Goal: Task Accomplishment & Management: Complete application form

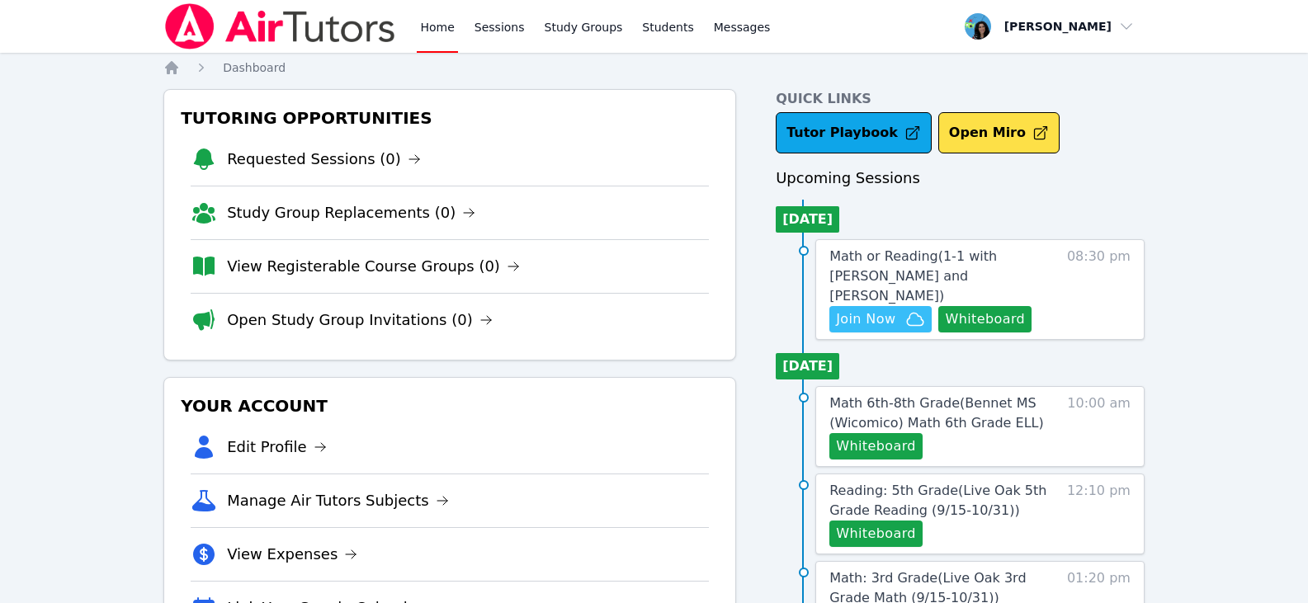
click at [892, 321] on span "Join Now" at bounding box center [865, 320] width 59 height 20
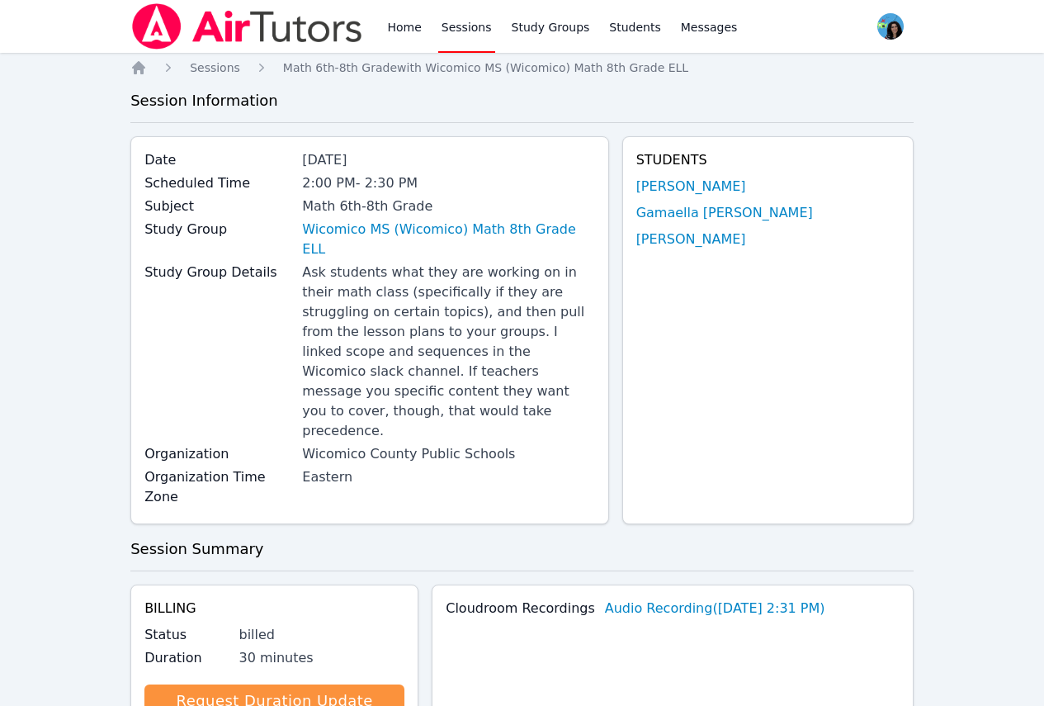
drag, startPoint x: 468, startPoint y: 21, endPoint x: 472, endPoint y: 31, distance: 10.7
click at [468, 21] on link "Sessions" at bounding box center [466, 26] width 57 height 53
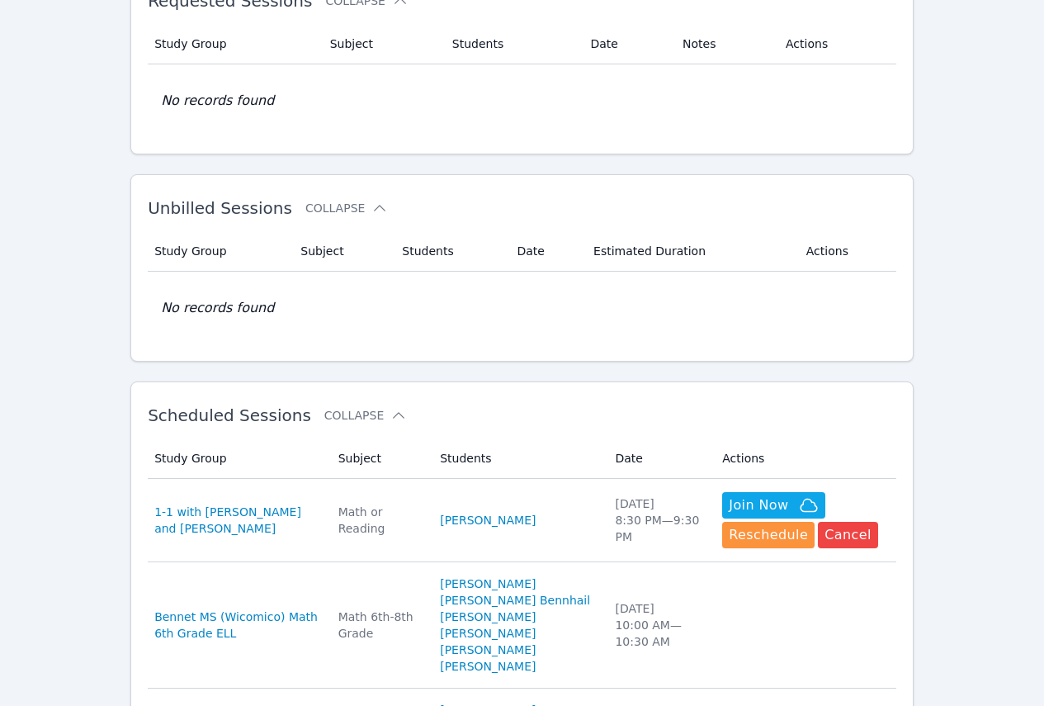
scroll to position [248, 0]
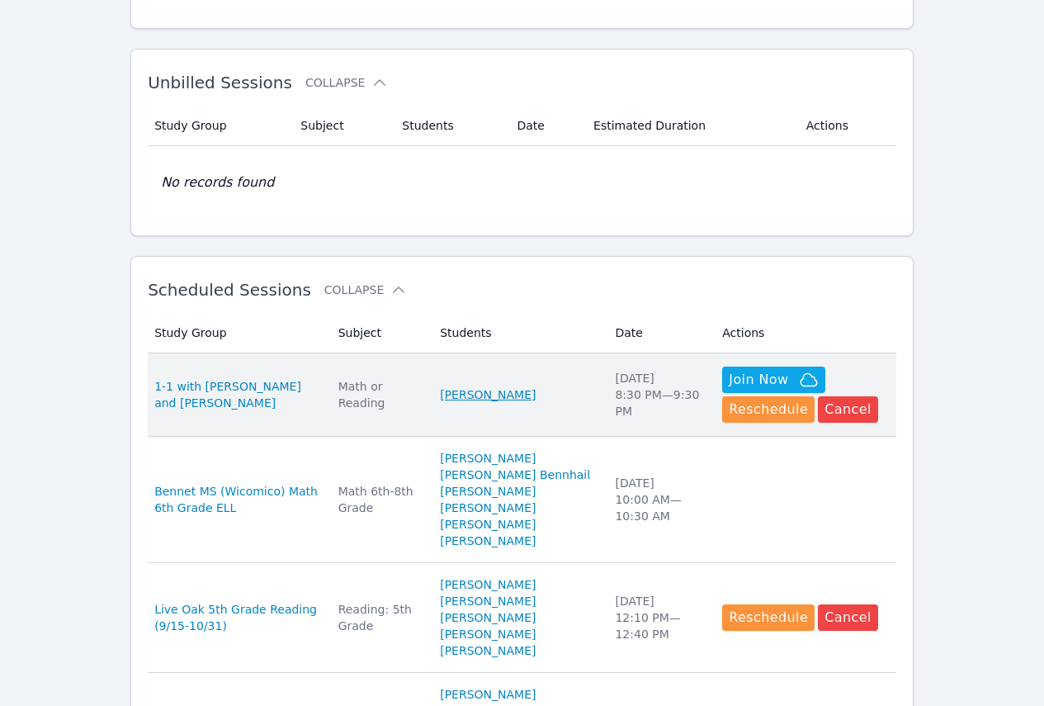
click at [502, 394] on link "[PERSON_NAME]" at bounding box center [488, 394] width 96 height 17
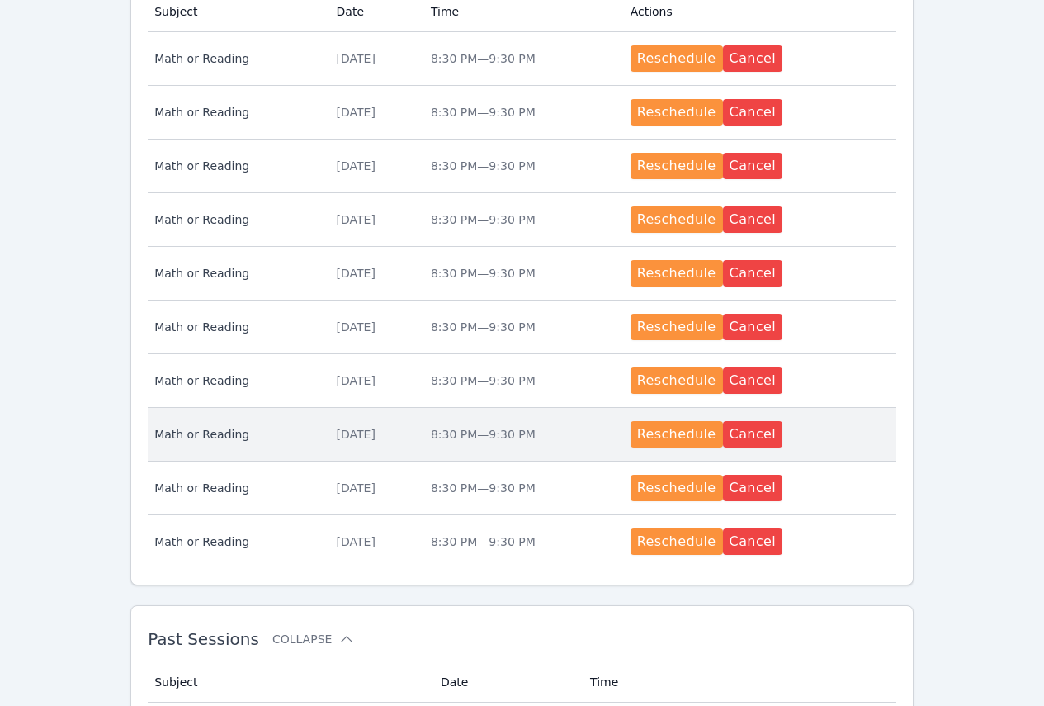
scroll to position [741, 0]
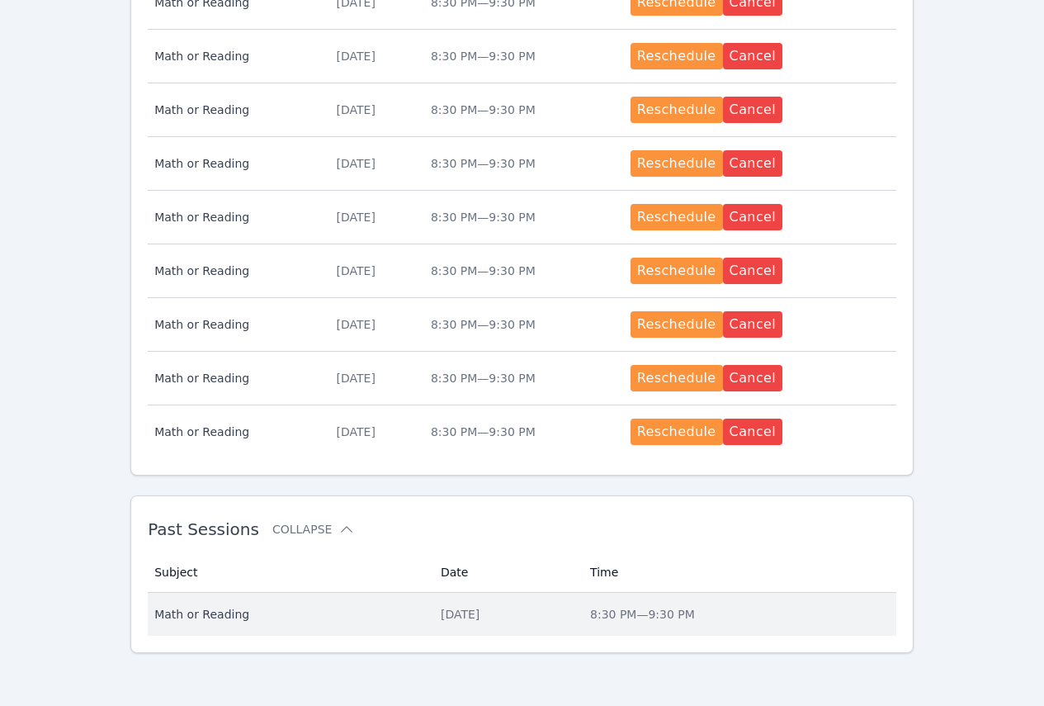
click at [448, 603] on td "Date [DATE]" at bounding box center [505, 614] width 149 height 43
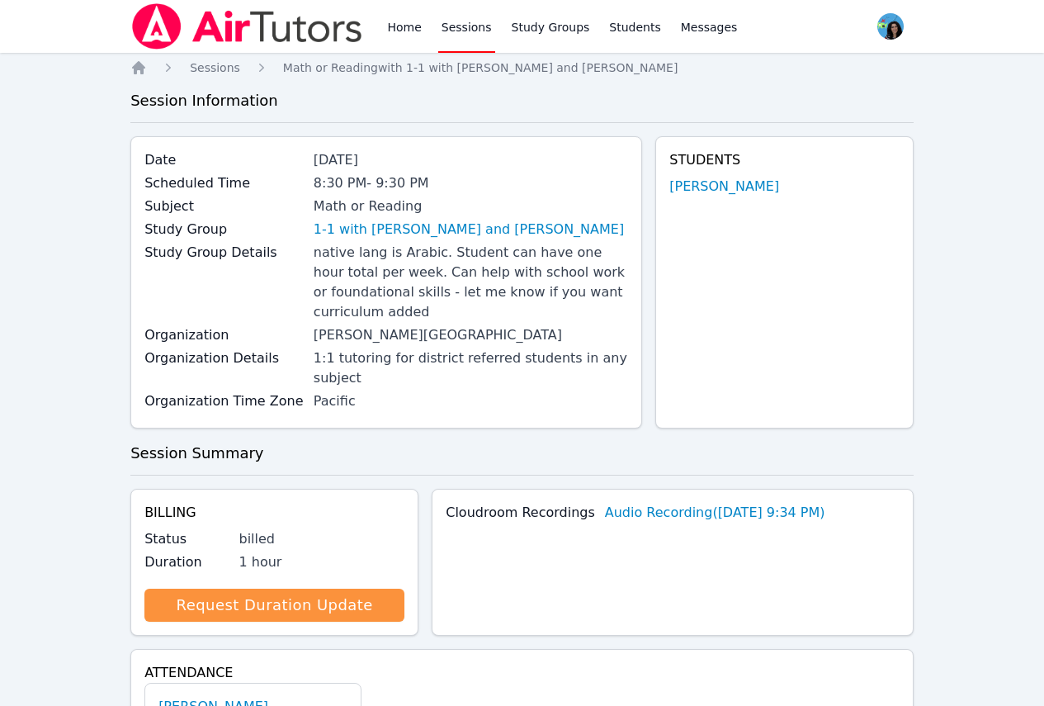
click at [453, 31] on link "Sessions" at bounding box center [466, 26] width 57 height 53
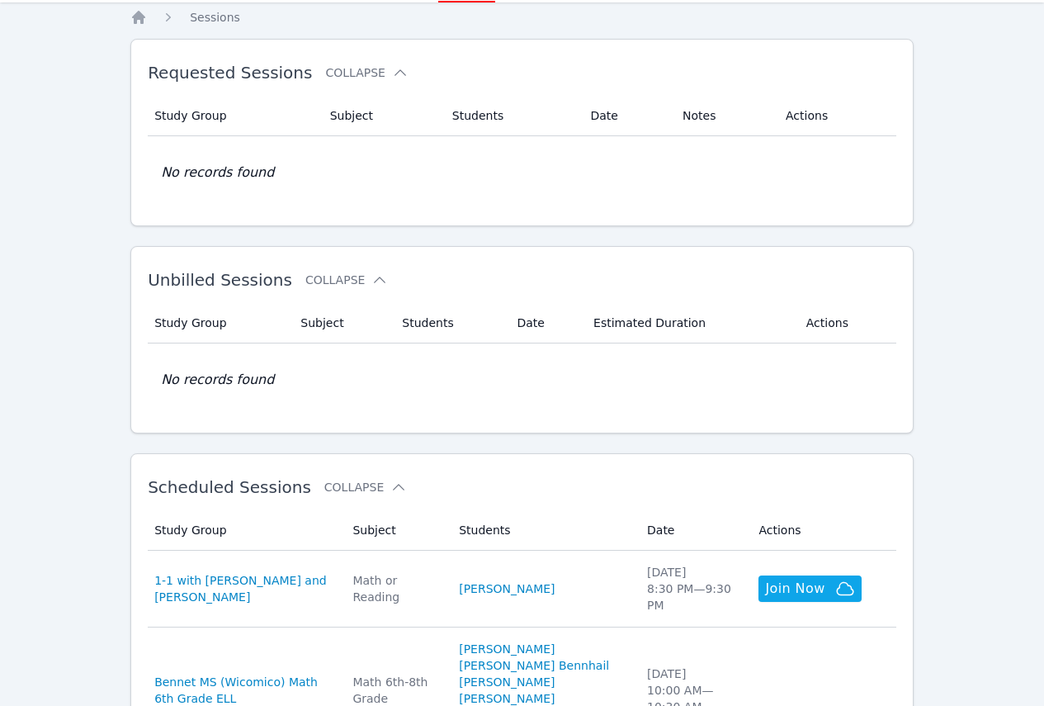
scroll to position [248, 0]
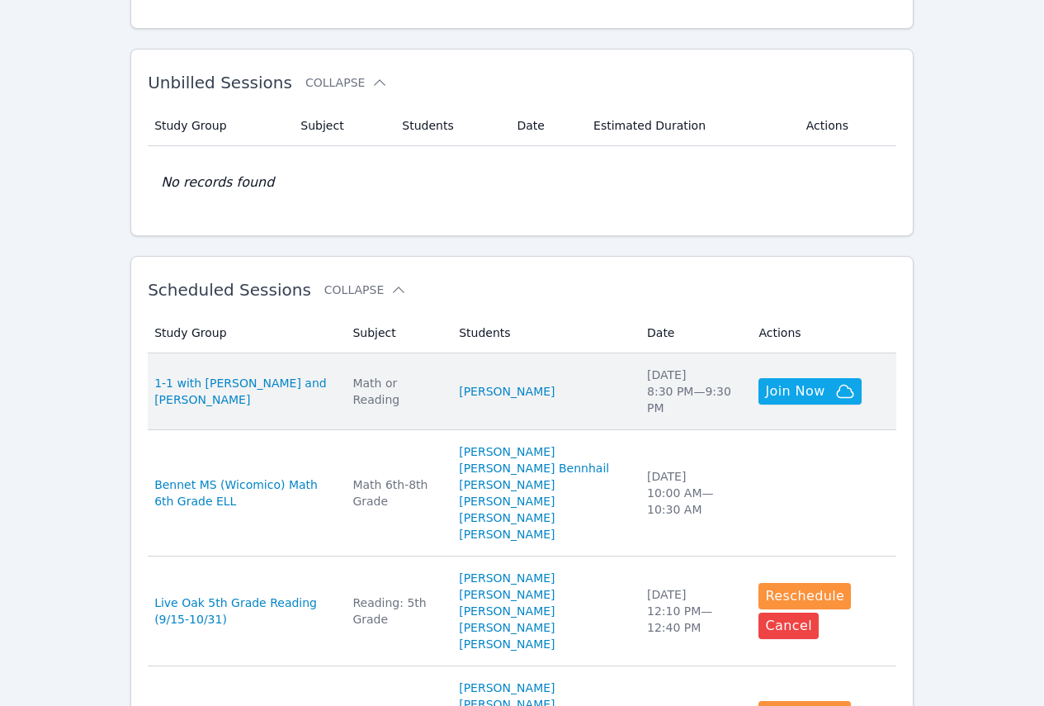
click at [432, 385] on div "Math or Reading" at bounding box center [395, 391] width 87 height 33
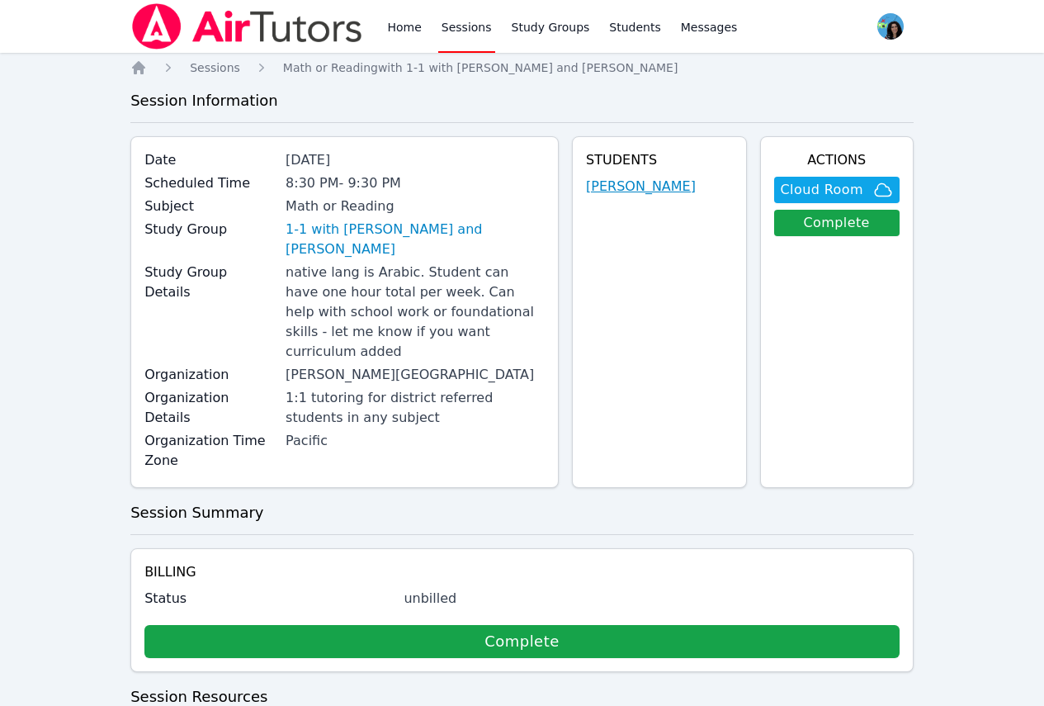
click at [654, 187] on link "[PERSON_NAME]" at bounding box center [641, 187] width 110 height 20
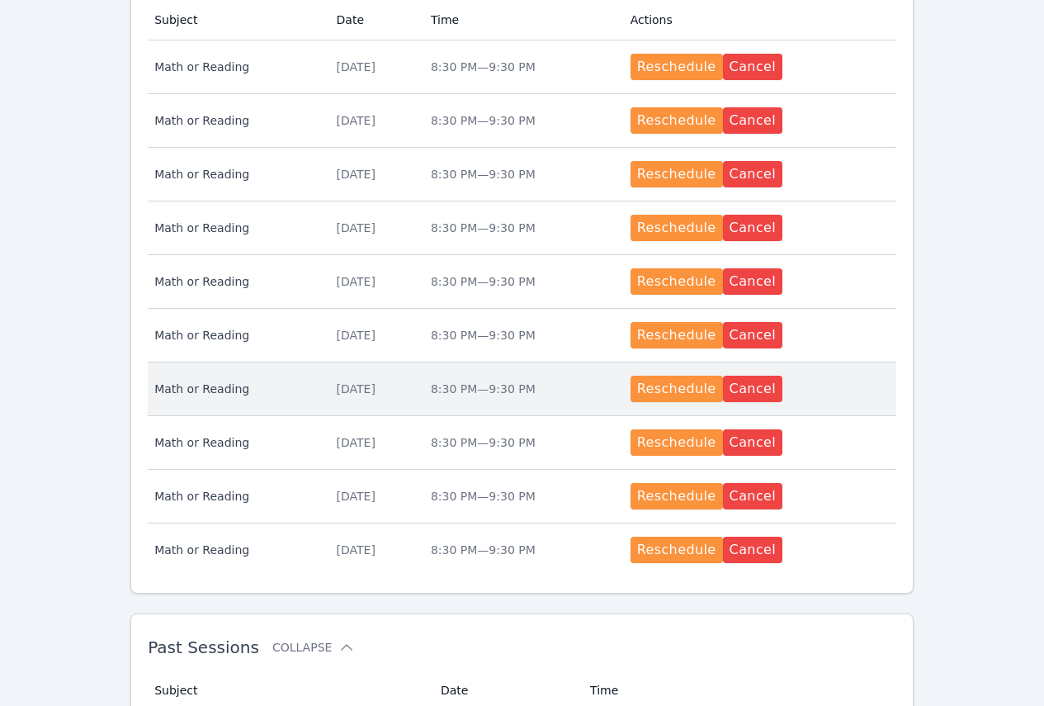
scroll to position [741, 0]
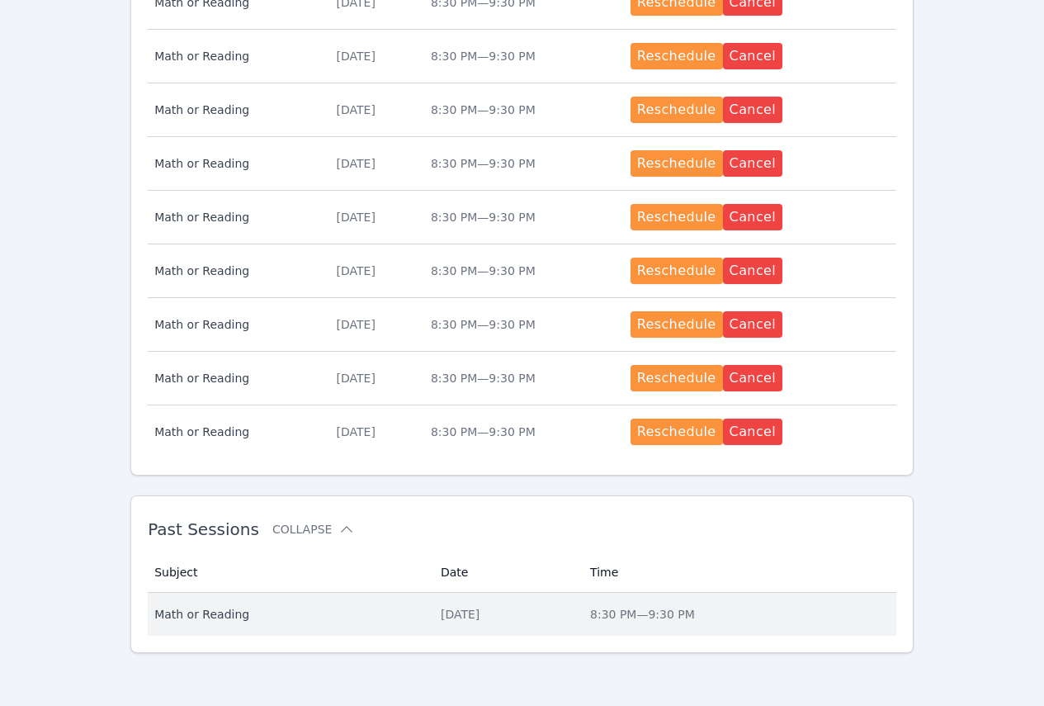
click at [472, 606] on div "[DATE]" at bounding box center [506, 614] width 130 height 17
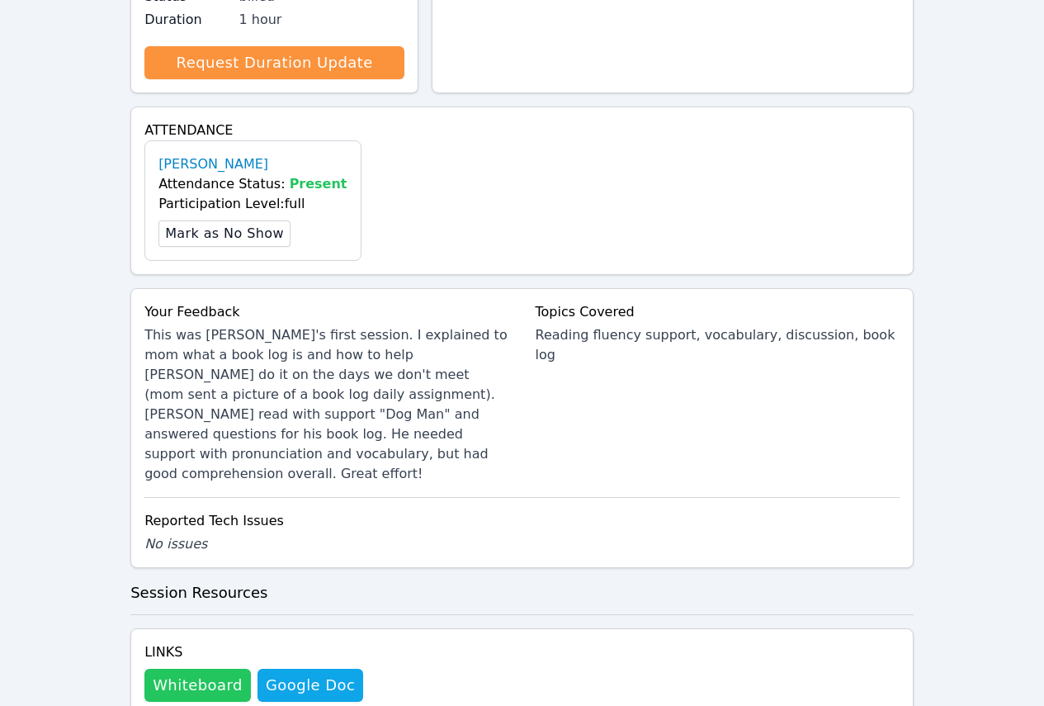
click at [180, 669] on button "Whiteboard" at bounding box center [197, 685] width 106 height 33
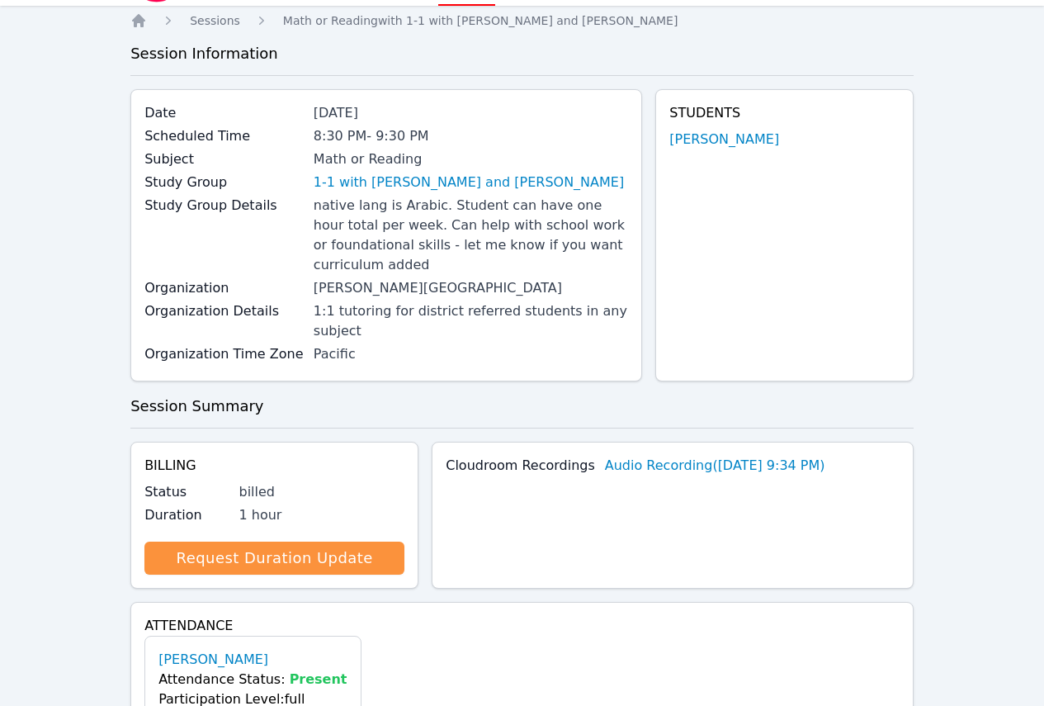
scroll to position [0, 0]
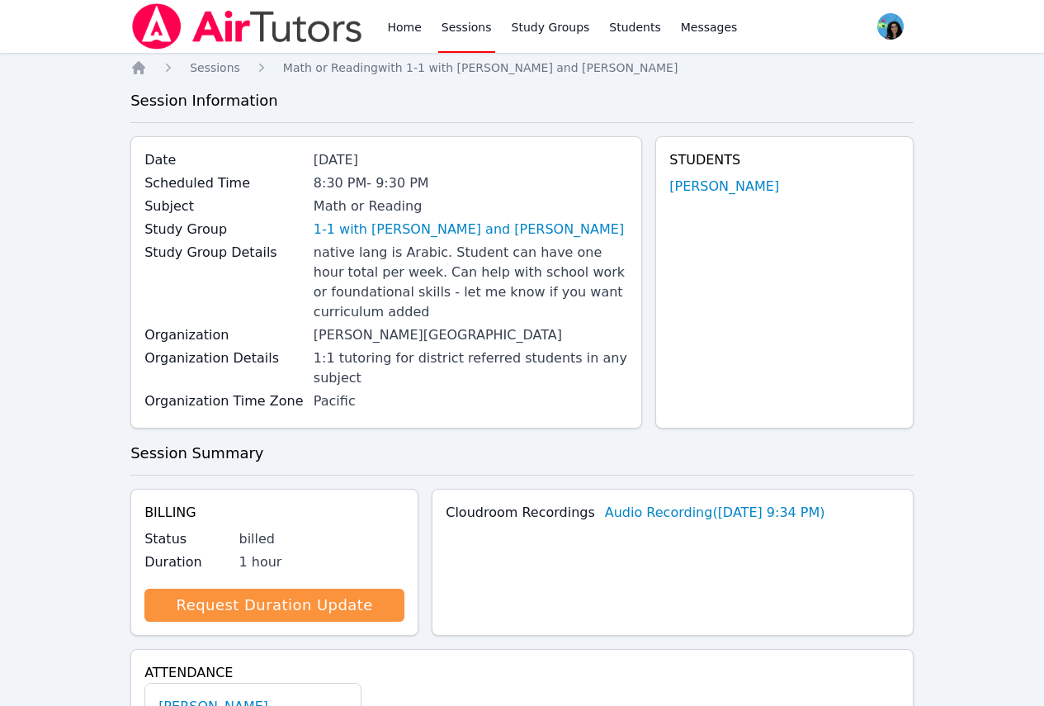
click at [451, 22] on link "Sessions" at bounding box center [466, 26] width 57 height 53
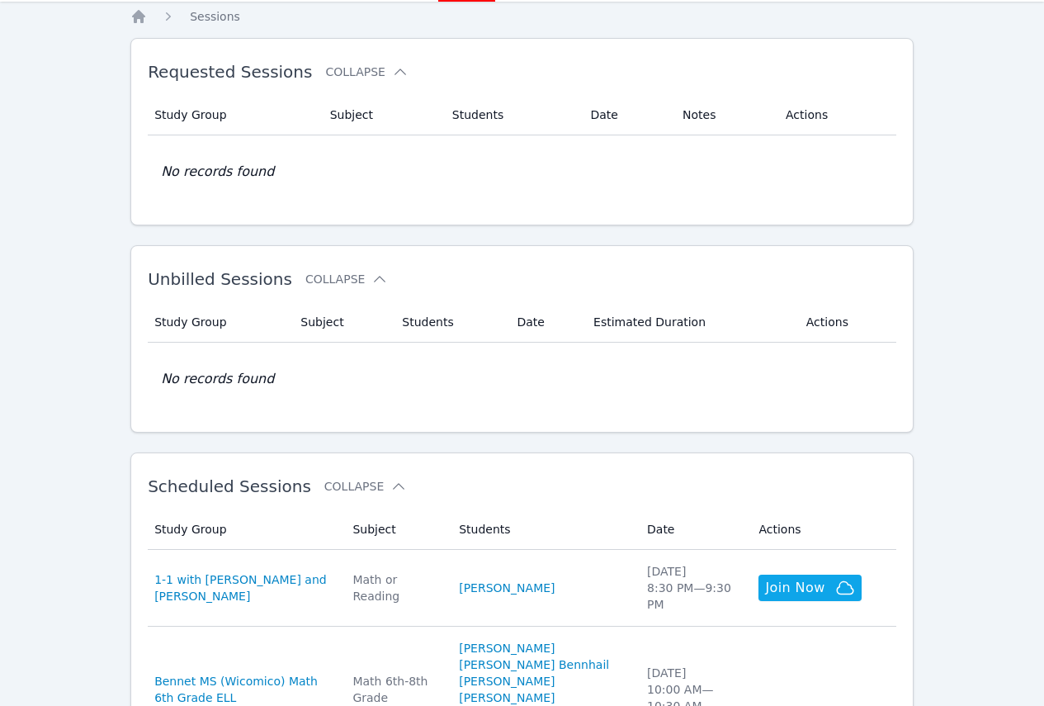
scroll to position [248, 0]
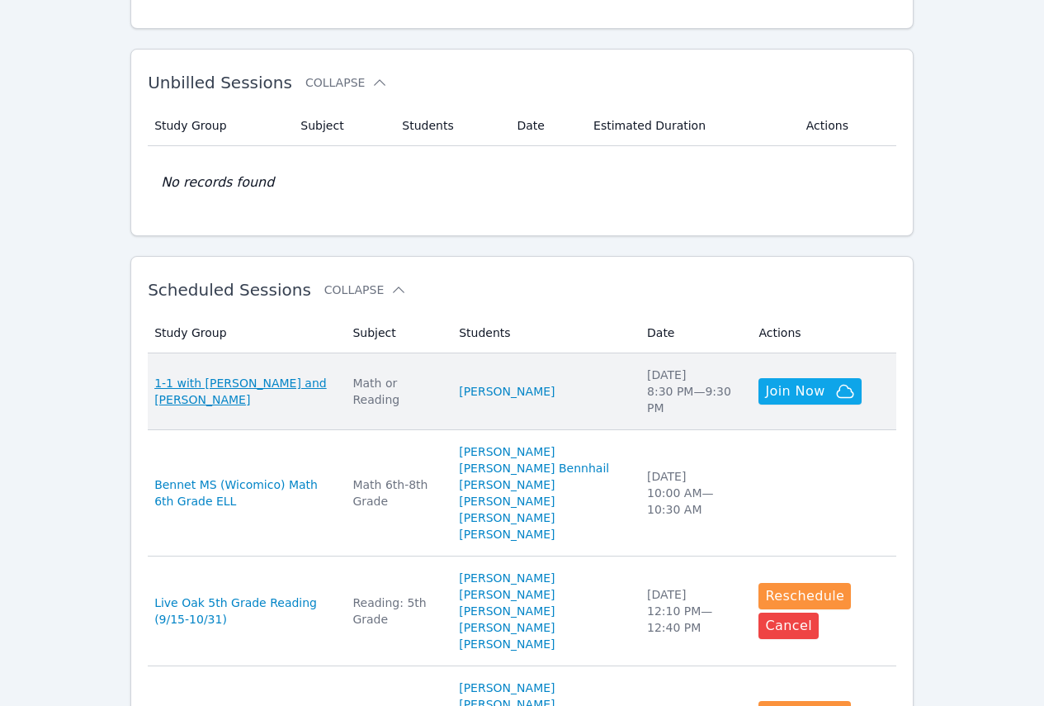
click at [329, 385] on span "1-1 with [PERSON_NAME] and [PERSON_NAME]" at bounding box center [243, 391] width 178 height 33
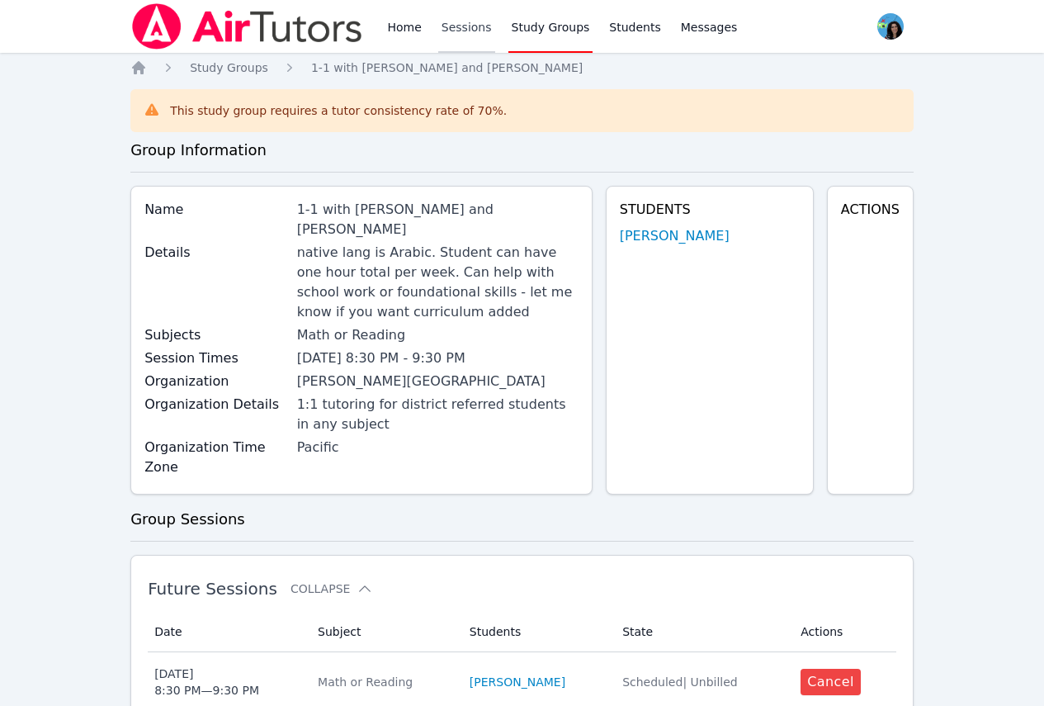
click at [438, 30] on link "Sessions" at bounding box center [466, 26] width 57 height 53
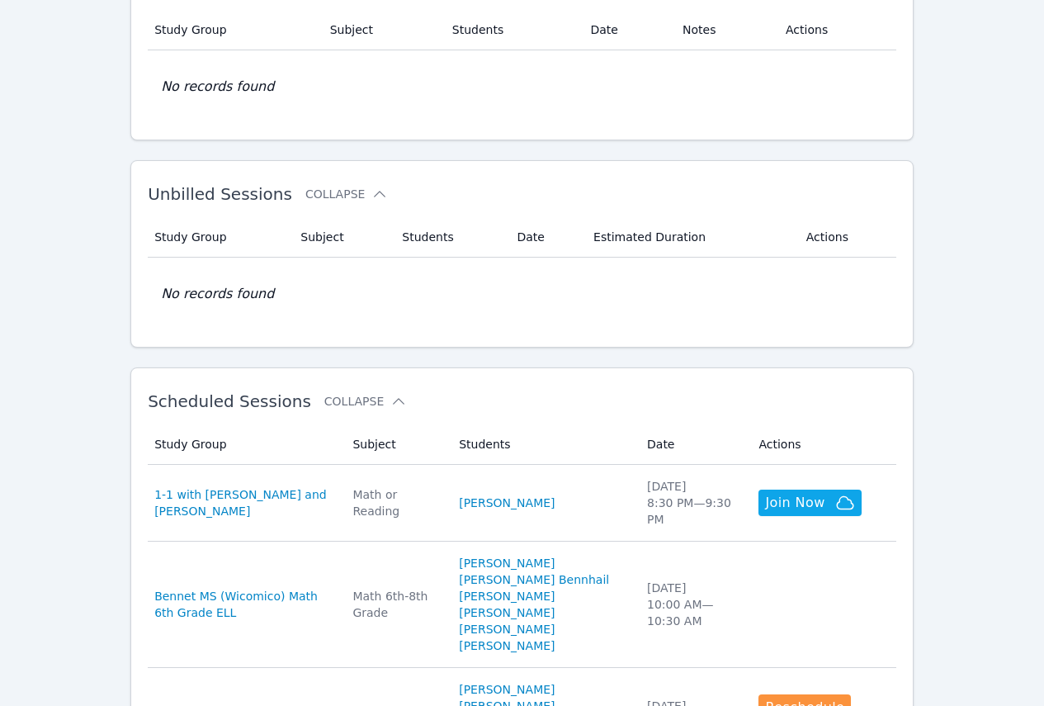
scroll to position [248, 0]
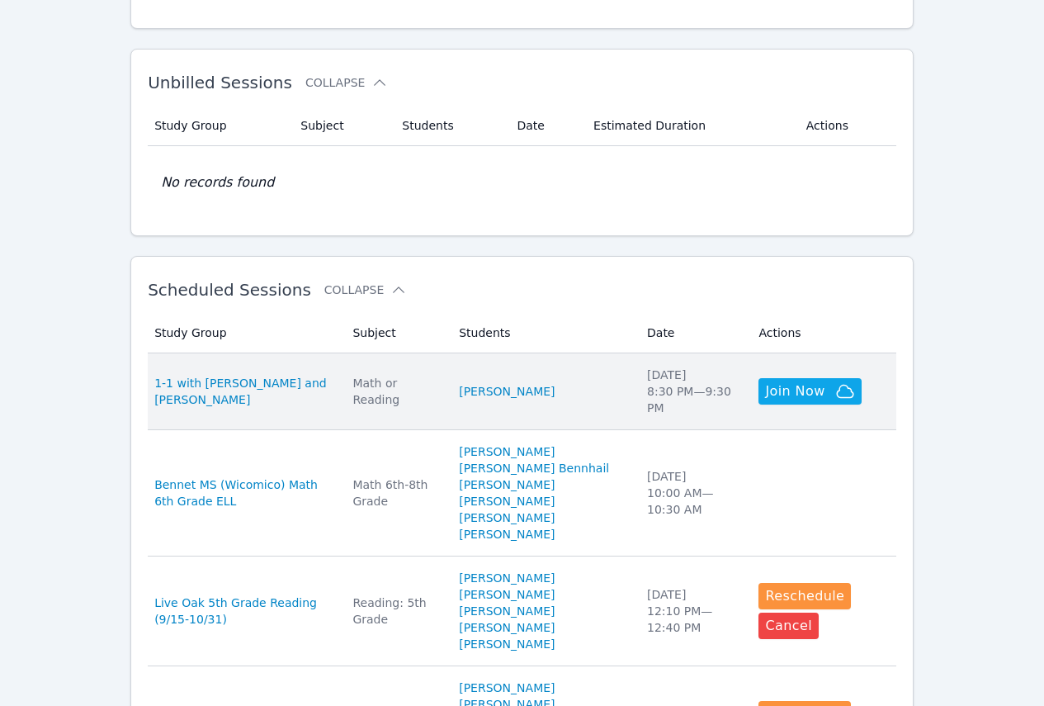
click at [422, 385] on div "Math or Reading" at bounding box center [395, 391] width 87 height 33
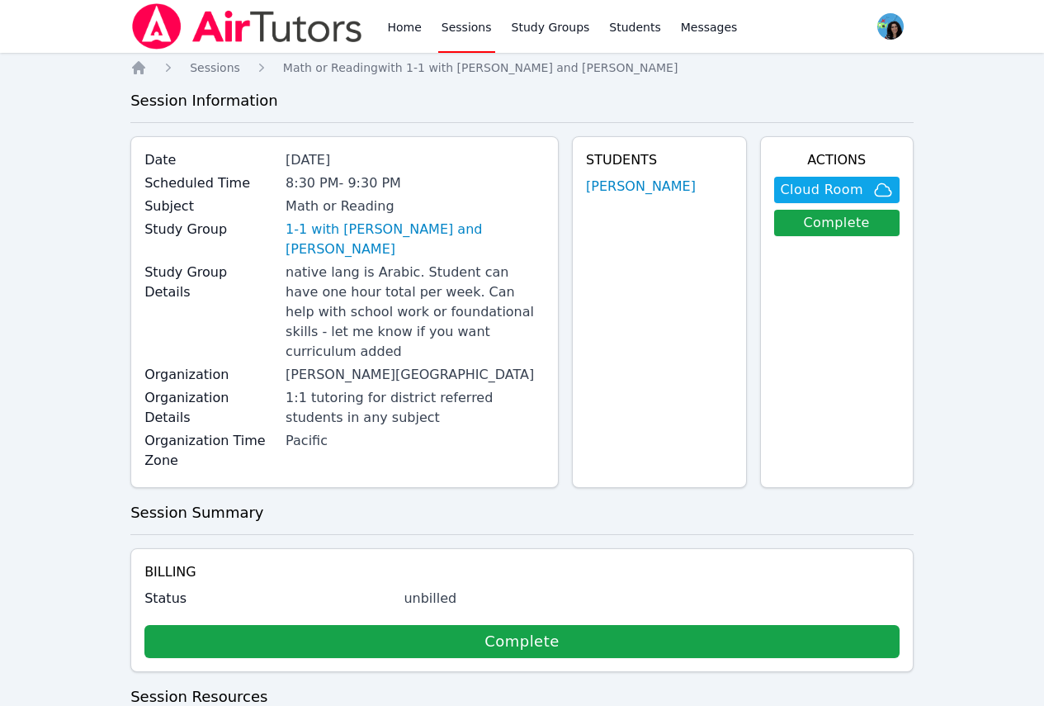
click at [443, 25] on link "Sessions" at bounding box center [466, 26] width 57 height 53
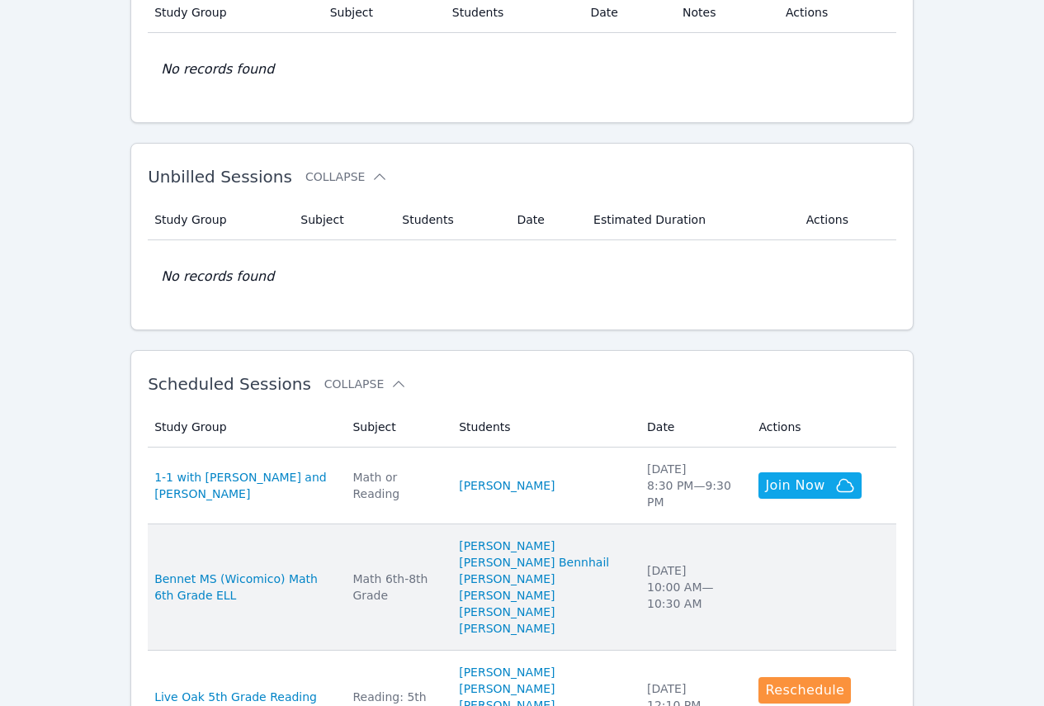
scroll to position [330, 0]
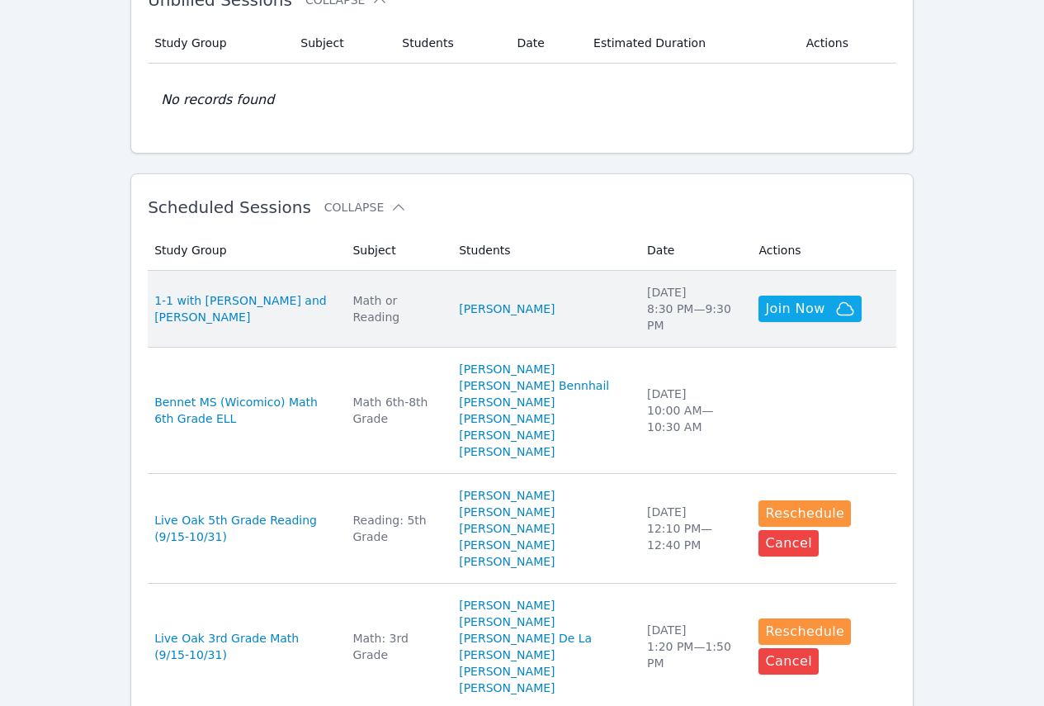
click at [439, 306] on div "Math or Reading" at bounding box center [395, 308] width 87 height 33
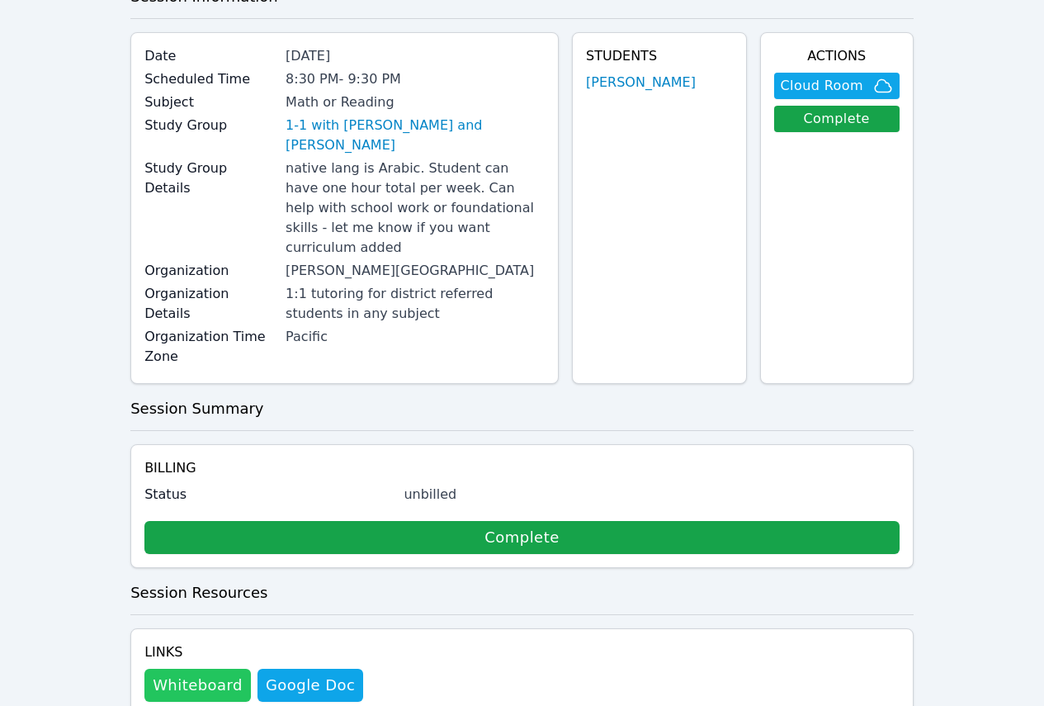
click at [199, 669] on button "Whiteboard" at bounding box center [197, 685] width 106 height 33
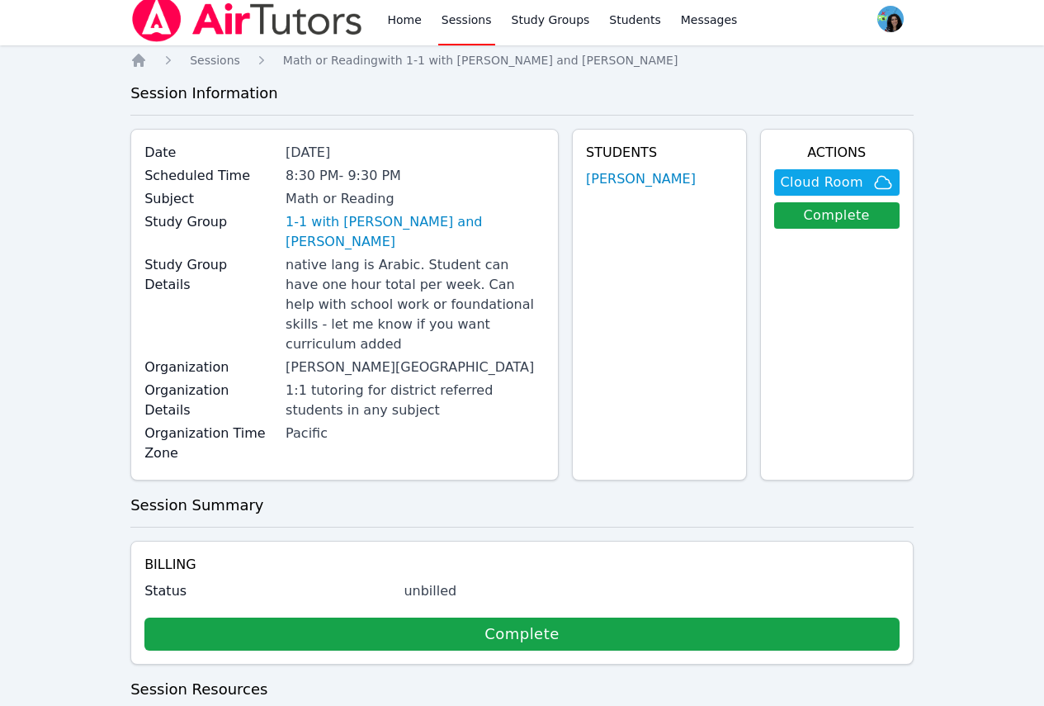
scroll to position [0, 0]
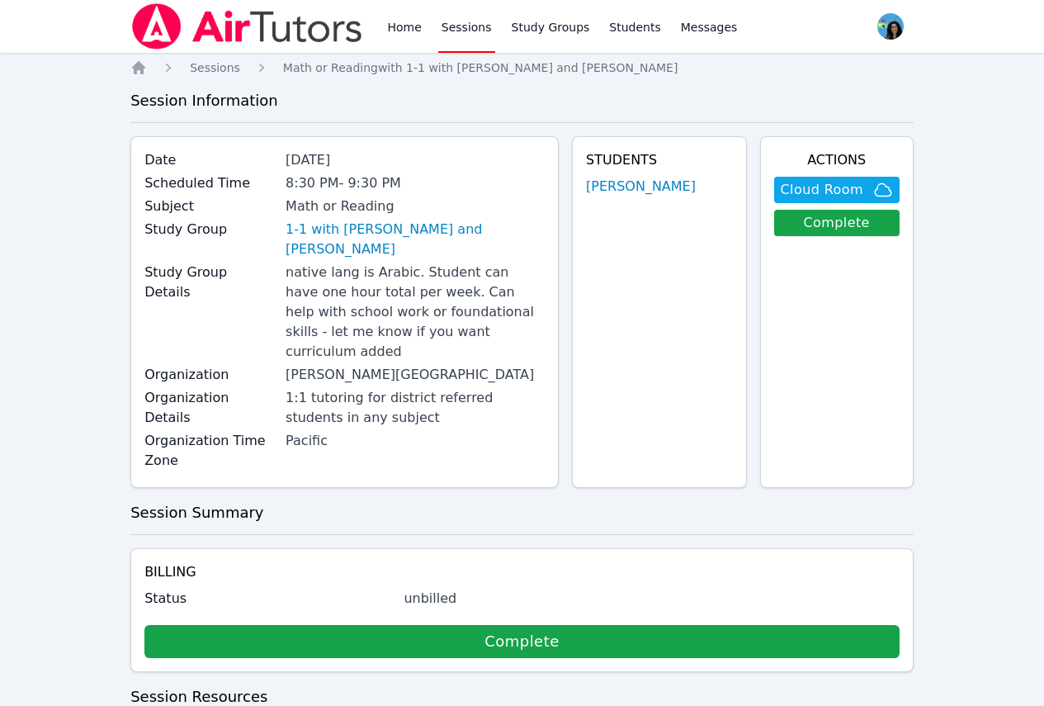
click at [480, 35] on link "Sessions" at bounding box center [466, 26] width 57 height 53
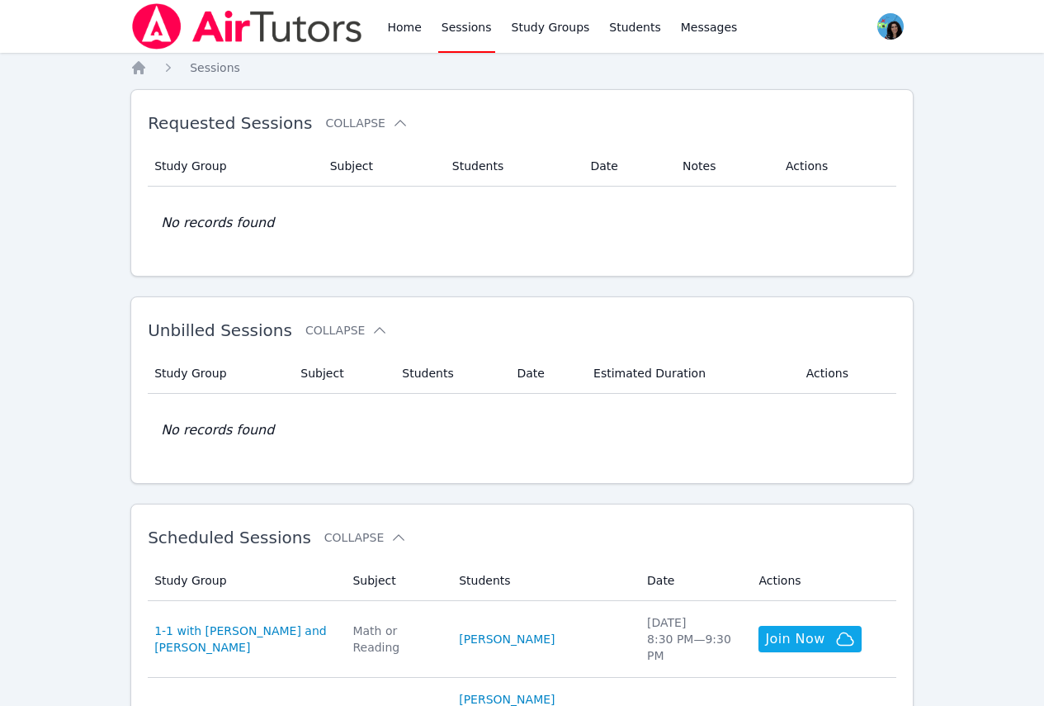
scroll to position [248, 0]
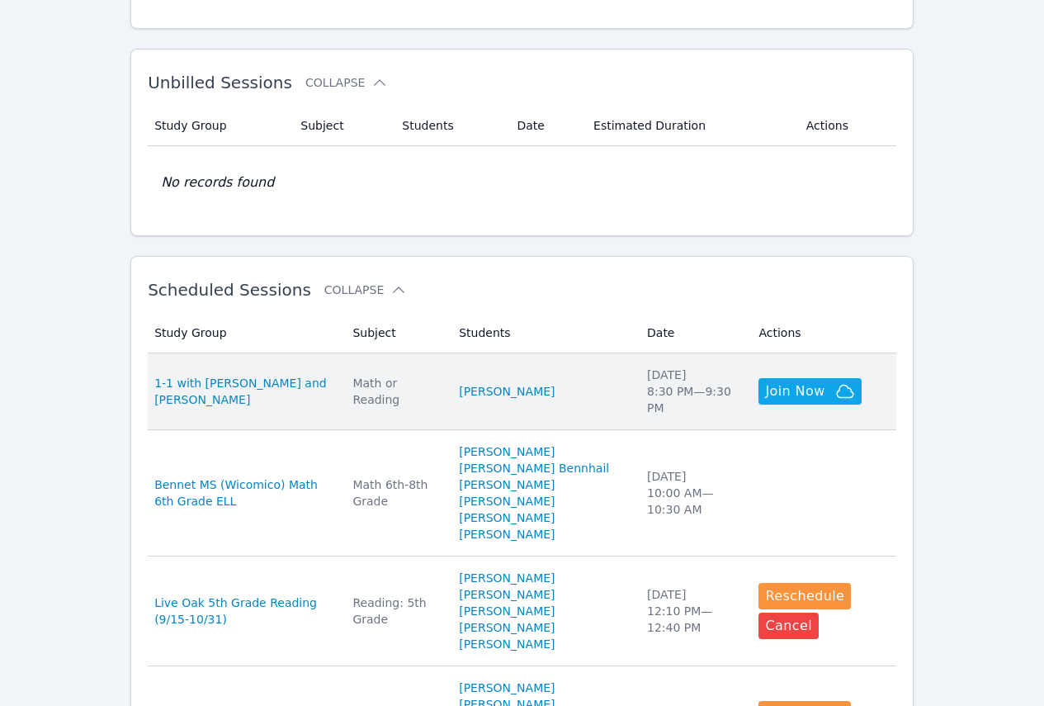
click at [439, 384] on div "Math or Reading" at bounding box center [395, 391] width 87 height 33
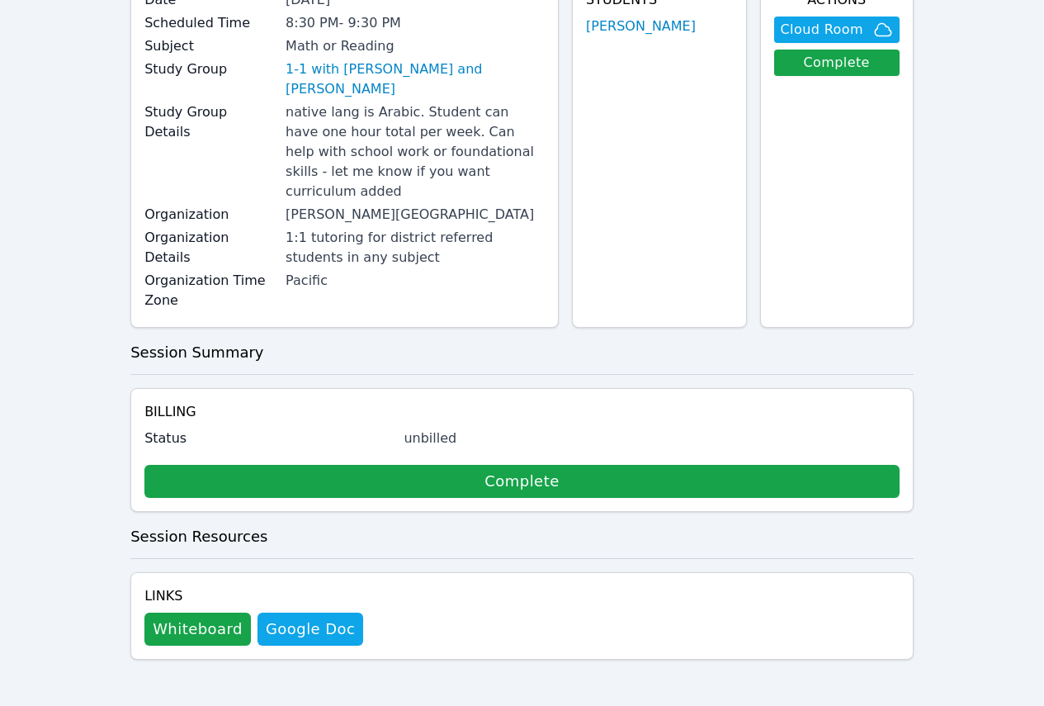
scroll to position [104, 0]
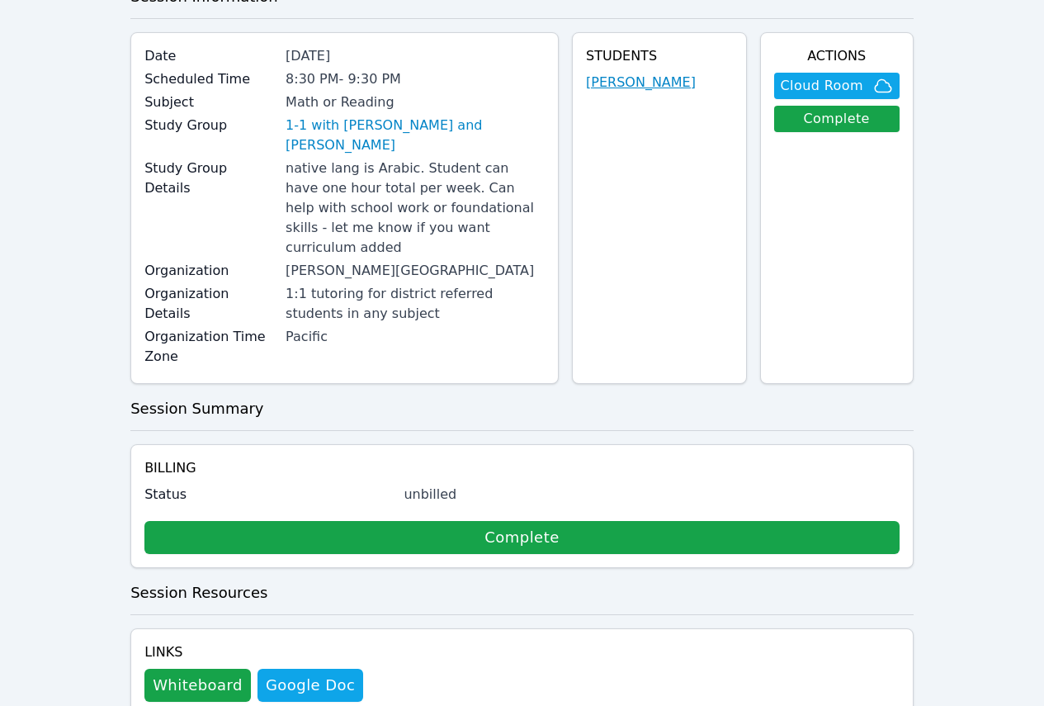
click at [665, 91] on link "[PERSON_NAME]" at bounding box center [641, 83] width 110 height 20
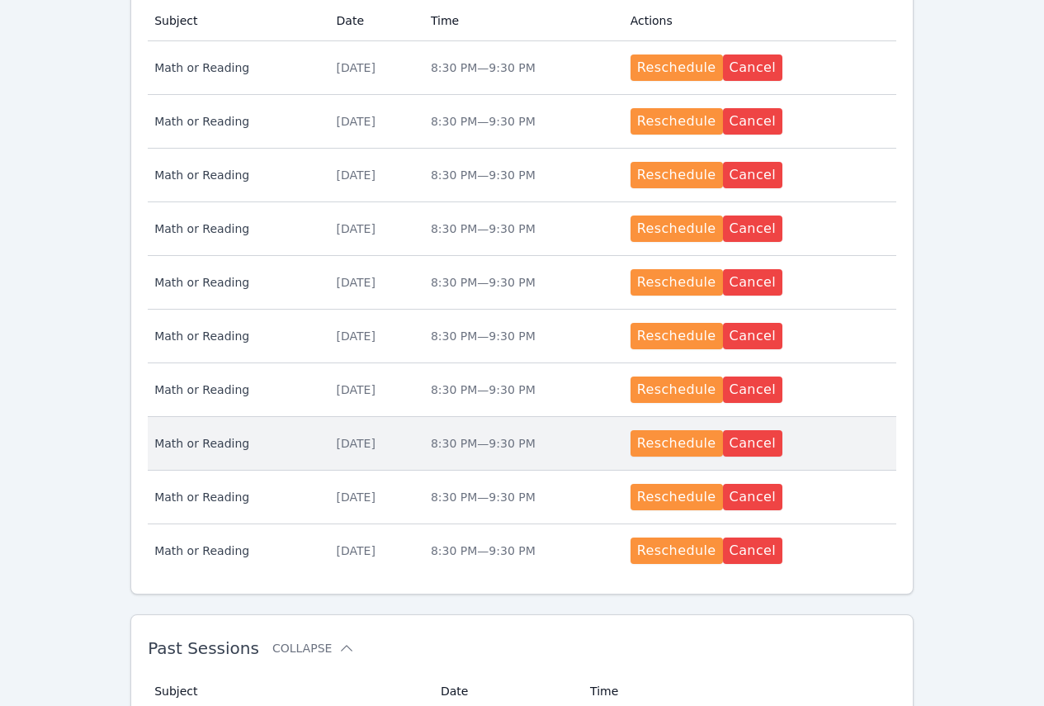
scroll to position [741, 0]
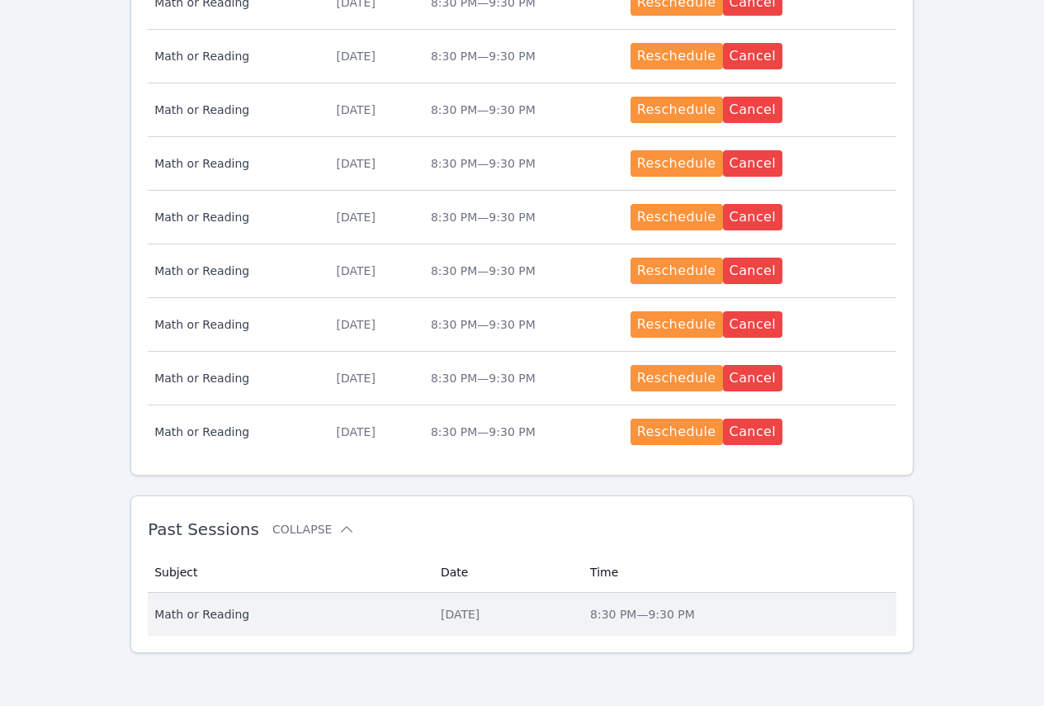
click at [431, 613] on td "Date [DATE]" at bounding box center [505, 614] width 149 height 43
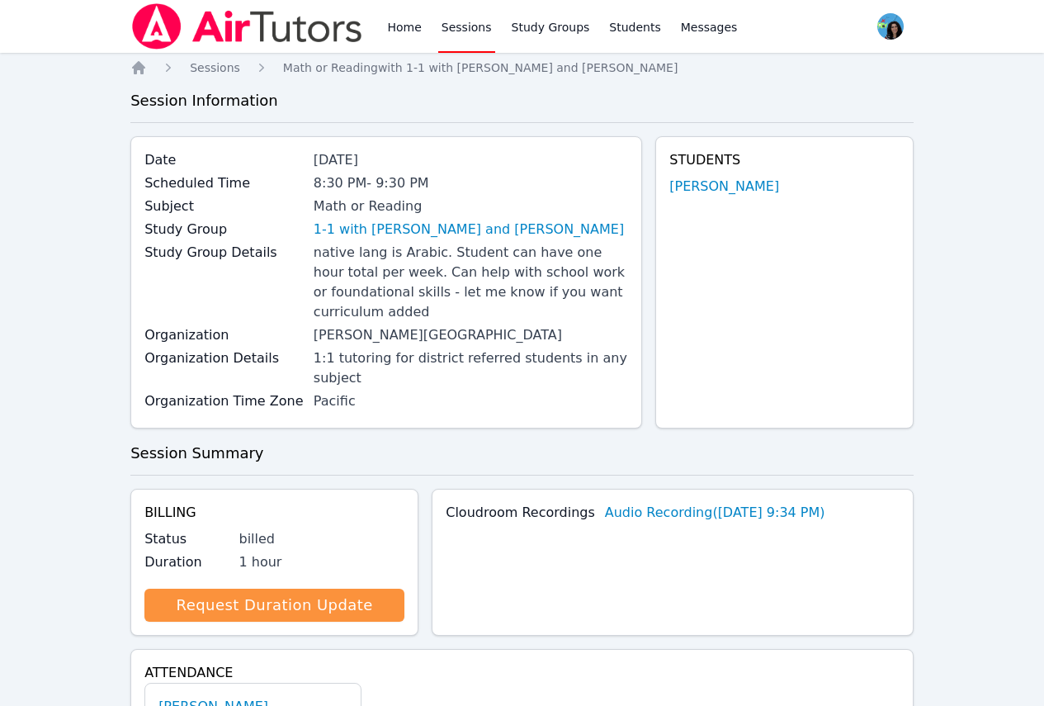
click at [448, 27] on link "Sessions" at bounding box center [466, 26] width 57 height 53
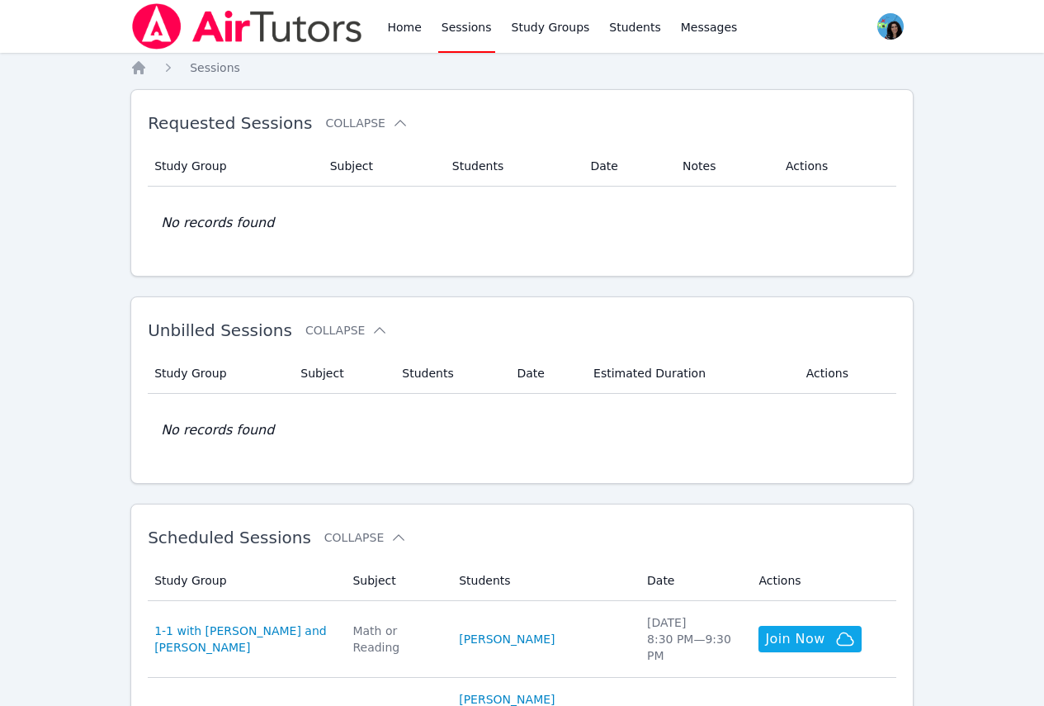
drag, startPoint x: 465, startPoint y: 26, endPoint x: 472, endPoint y: 40, distance: 15.5
click at [465, 26] on link "Sessions" at bounding box center [466, 26] width 57 height 53
click at [532, 36] on link "Study Groups" at bounding box center [550, 26] width 85 height 53
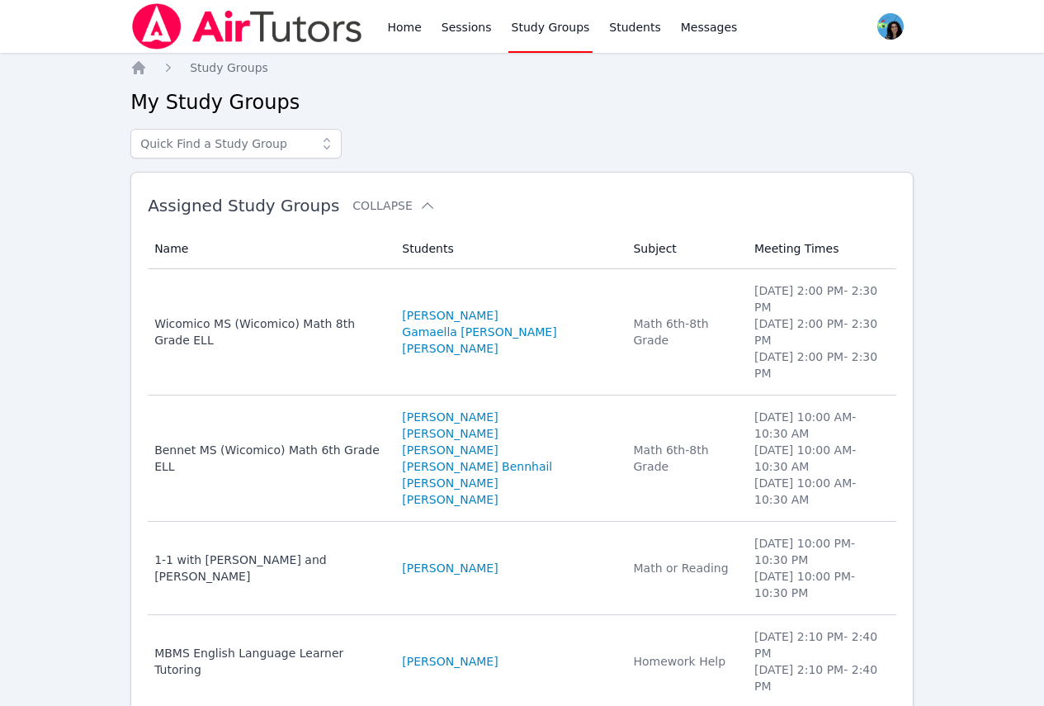
click at [842, 135] on div at bounding box center [521, 144] width 783 height 30
click at [811, 160] on div "Home Study Groups My Study Groups Assigned Study Groups Collapse Name Students …" at bounding box center [521, 687] width 783 height 1256
click at [951, 312] on div "Home Sessions Study Groups Students Messages Open user menu [PERSON_NAME] Open …" at bounding box center [522, 658] width 1044 height 1316
click at [740, 129] on div at bounding box center [521, 144] width 783 height 30
click at [621, 88] on div "Home Study Groups My Study Groups Assigned Study Groups Collapse Name Students …" at bounding box center [521, 687] width 783 height 1256
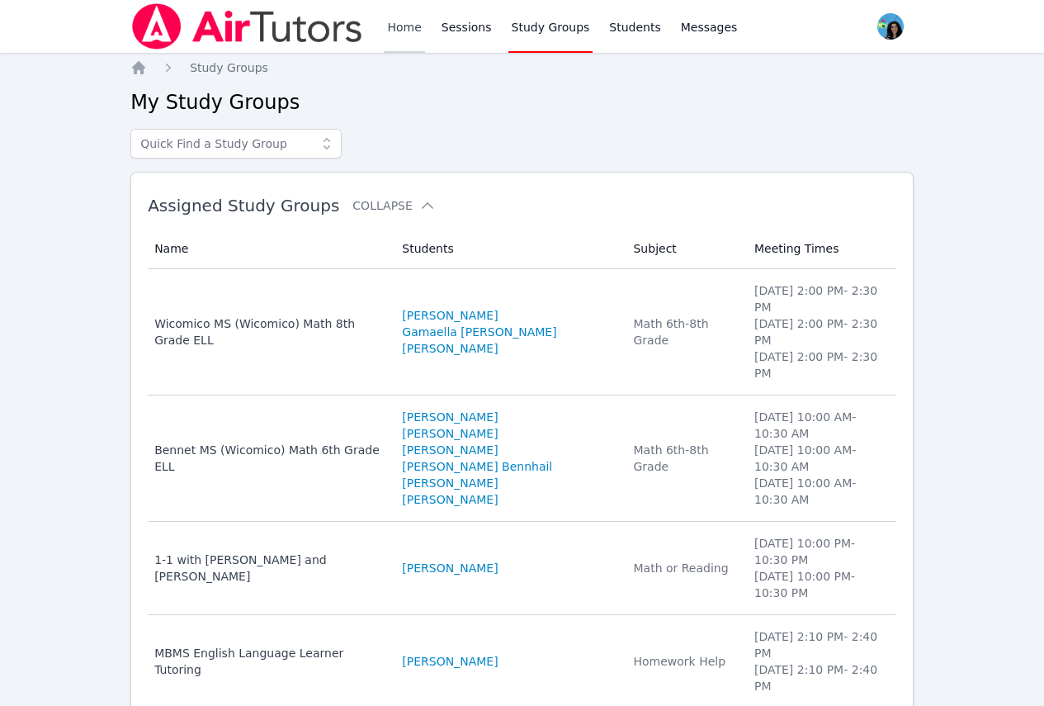
click at [414, 37] on link "Home" at bounding box center [404, 26] width 40 height 53
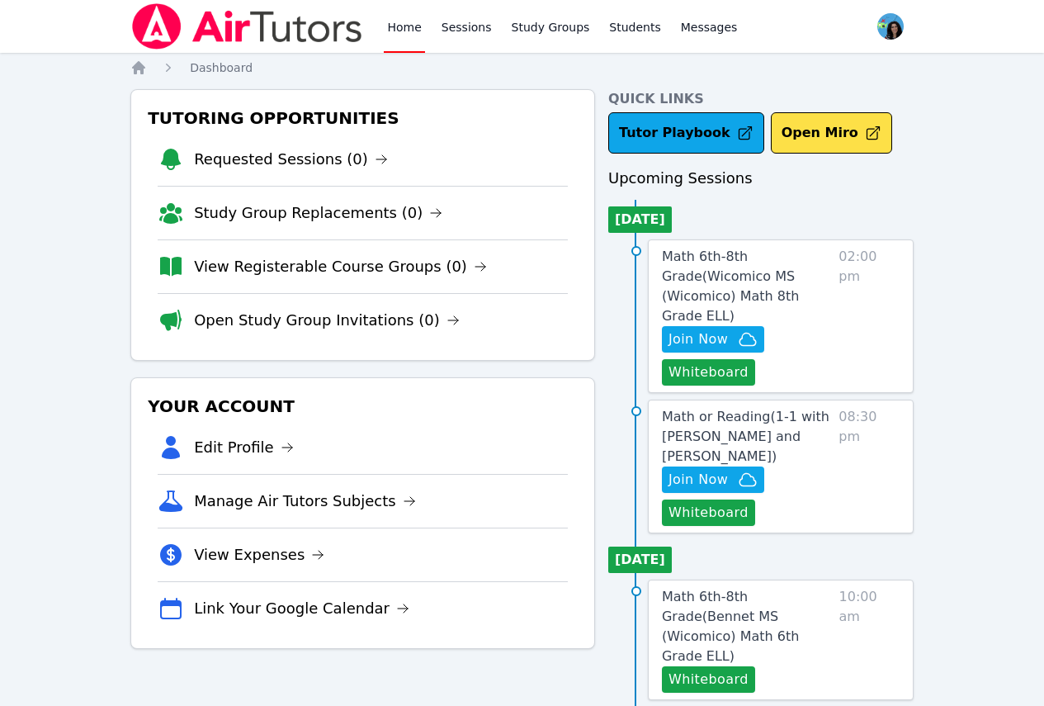
click at [895, 182] on h3 "Upcoming Sessions" at bounding box center [760, 178] width 305 height 23
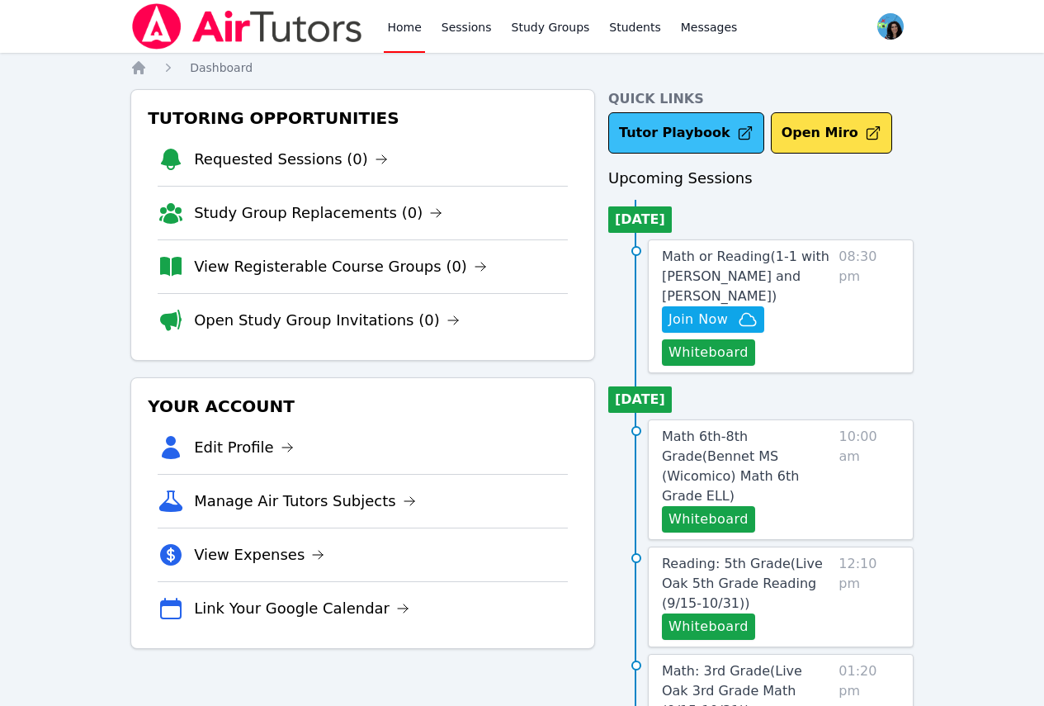
click at [667, 125] on link "Tutor Playbook" at bounding box center [686, 132] width 156 height 41
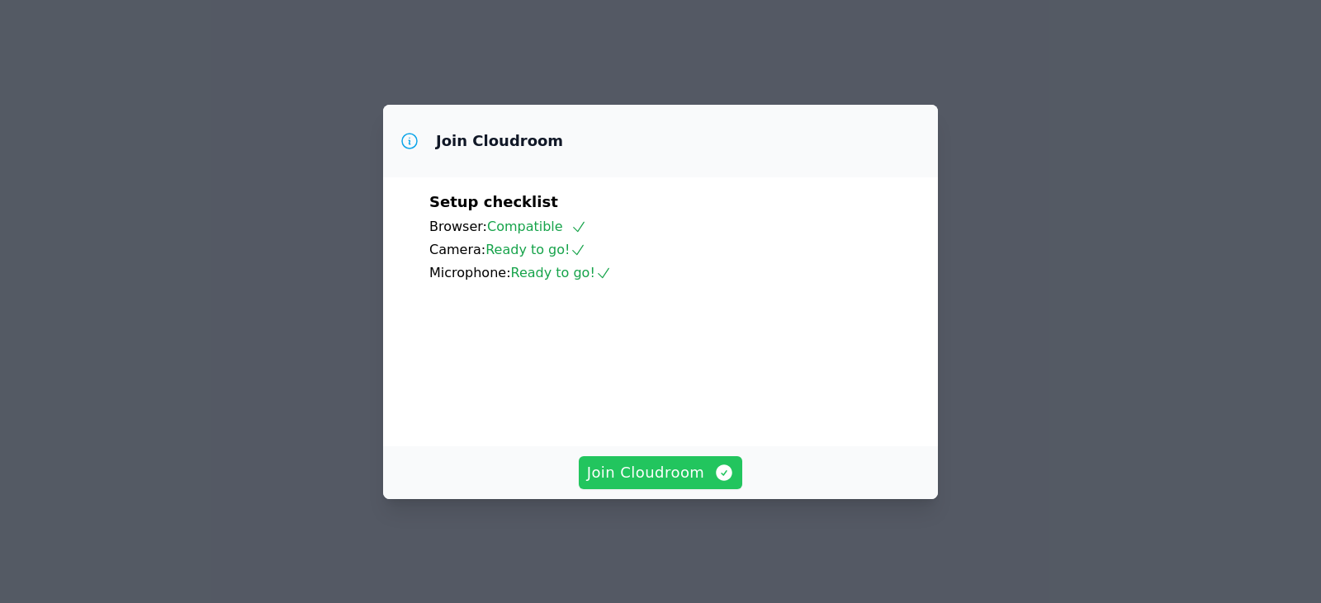
click at [701, 484] on span "Join Cloudroom" at bounding box center [661, 472] width 148 height 23
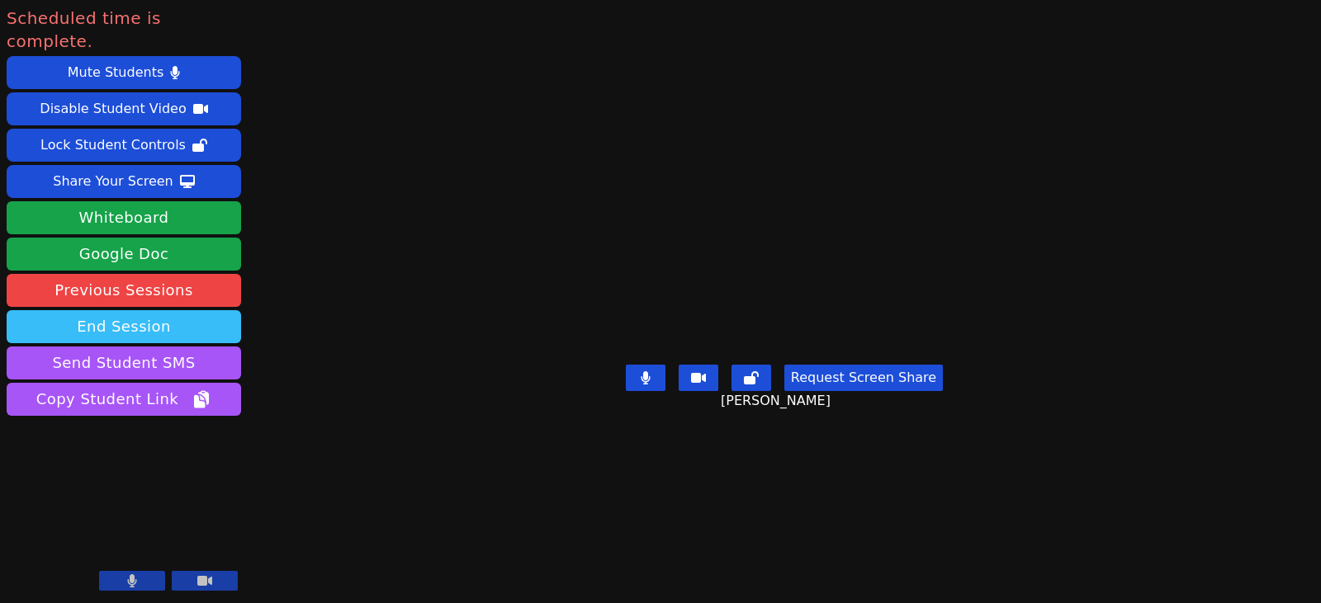
click at [205, 310] on button "End Session" at bounding box center [124, 326] width 234 height 33
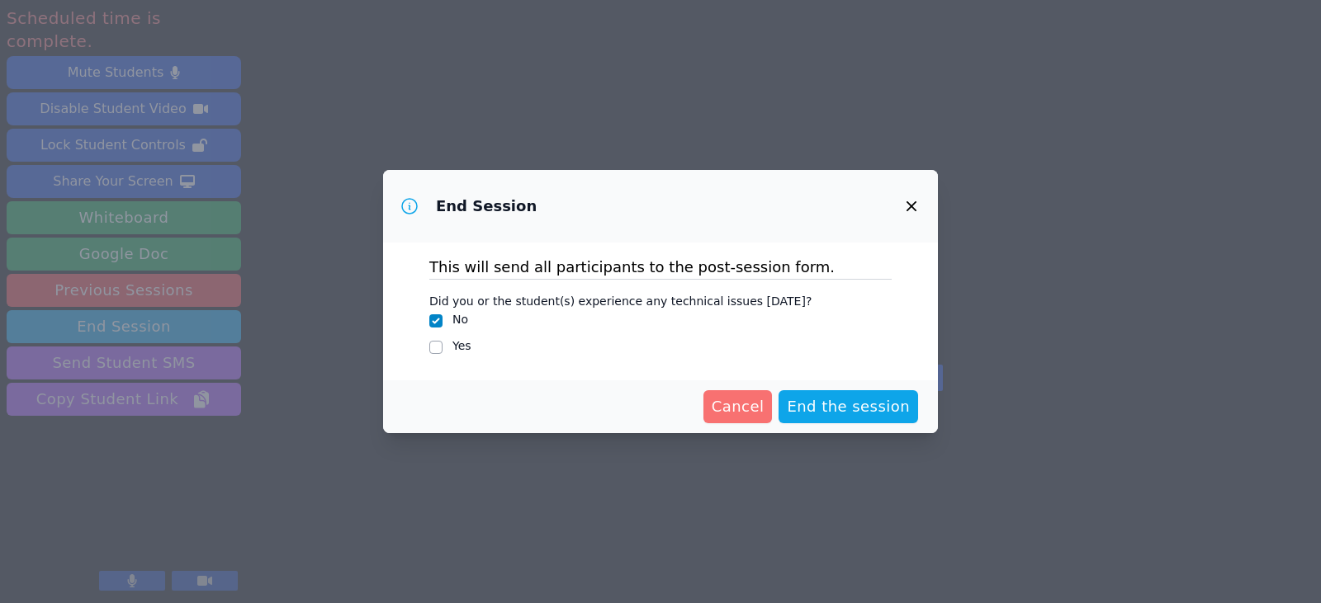
click at [756, 405] on span "Cancel" at bounding box center [737, 406] width 53 height 23
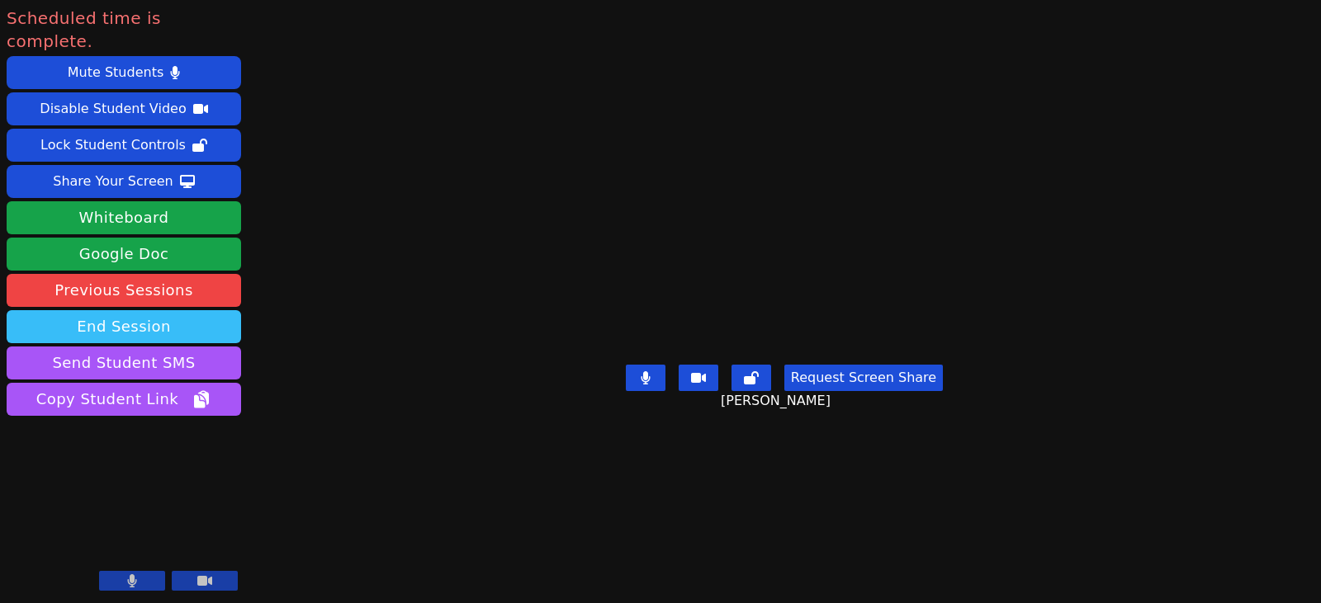
click at [227, 310] on button "End Session" at bounding box center [124, 326] width 234 height 33
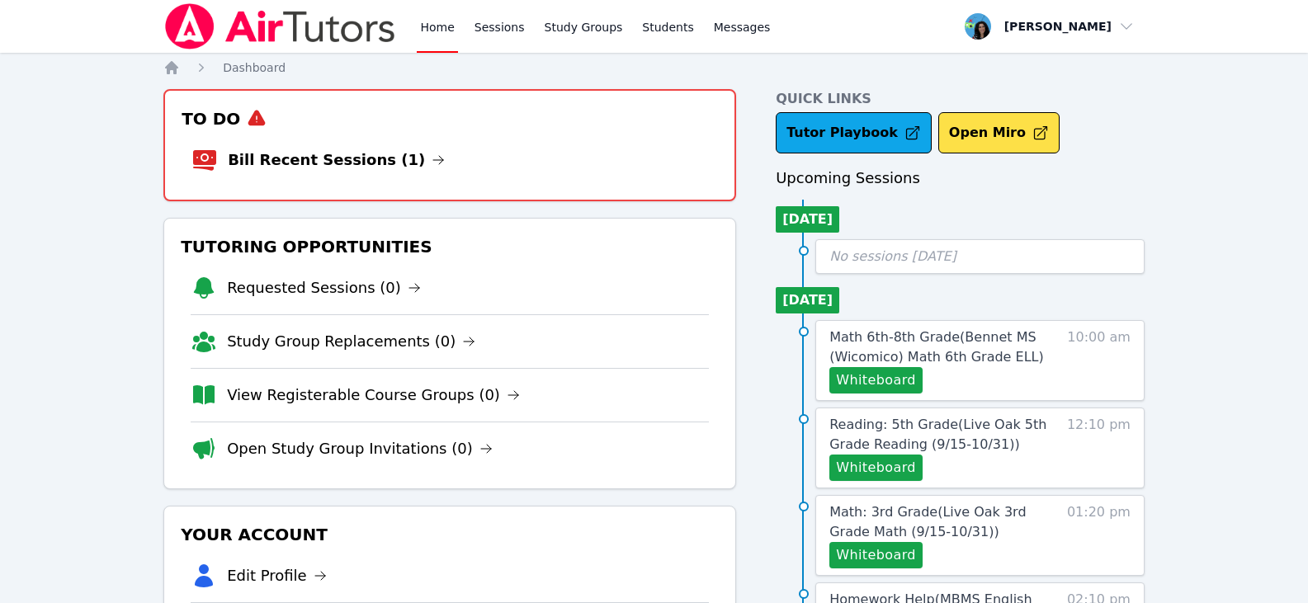
drag, startPoint x: 394, startPoint y: 156, endPoint x: 403, endPoint y: 157, distance: 9.1
click at [432, 156] on icon at bounding box center [438, 160] width 13 height 13
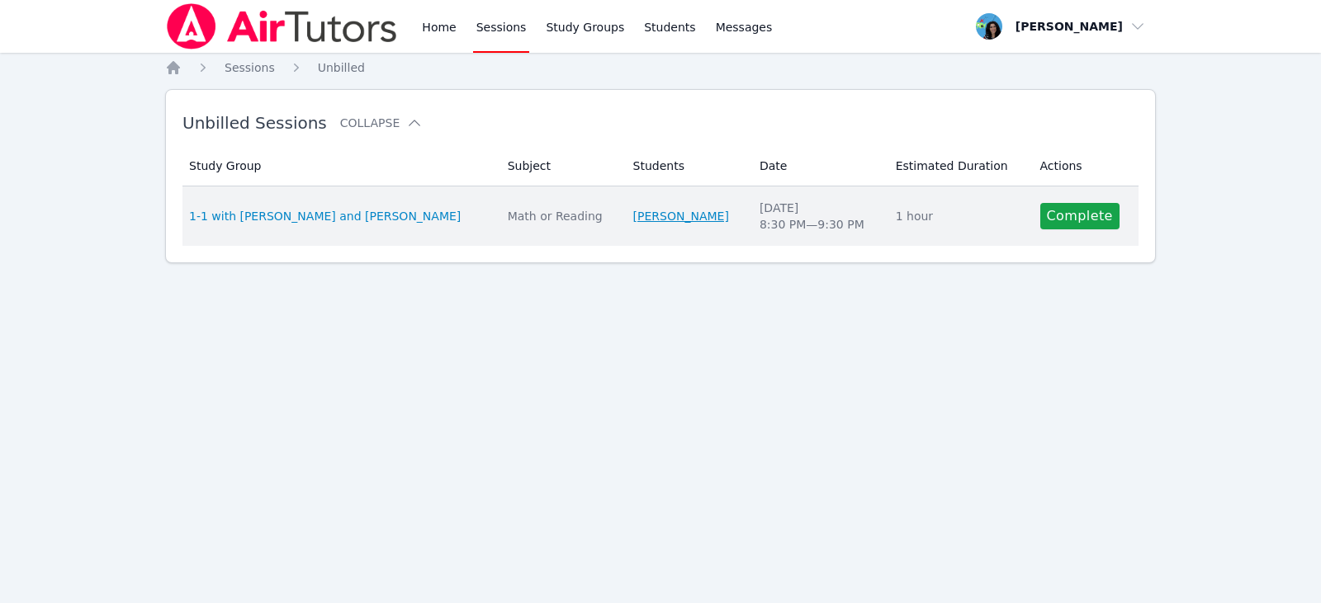
click at [666, 217] on link "[PERSON_NAME]" at bounding box center [681, 216] width 96 height 17
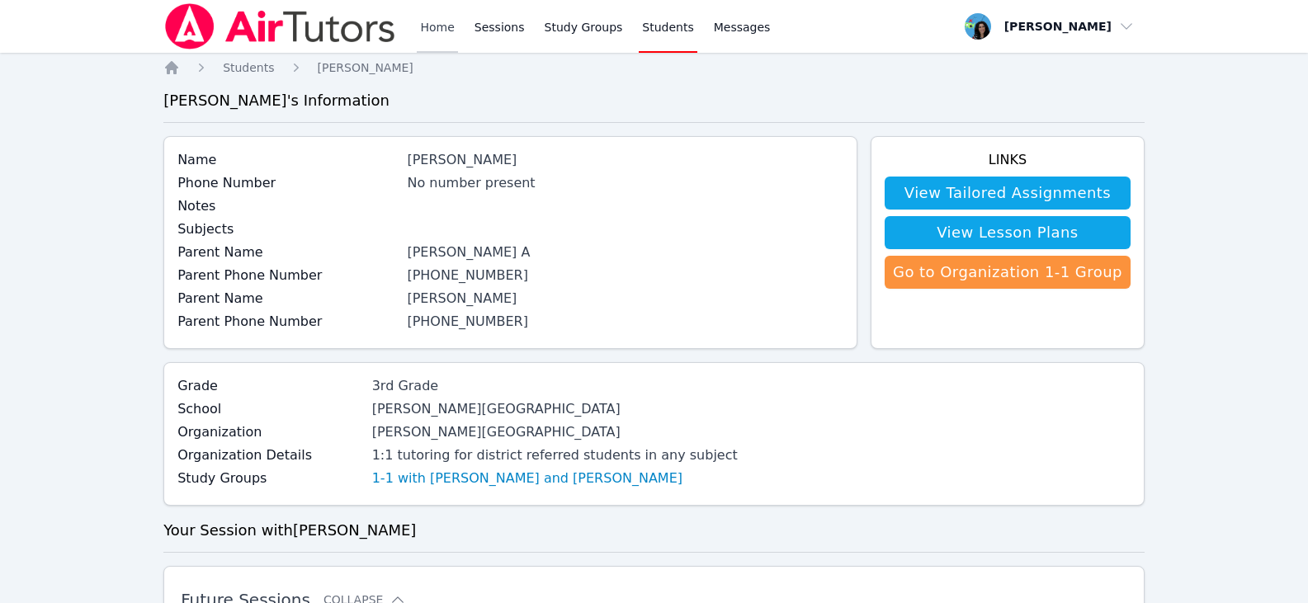
click at [442, 20] on link "Home" at bounding box center [437, 26] width 40 height 53
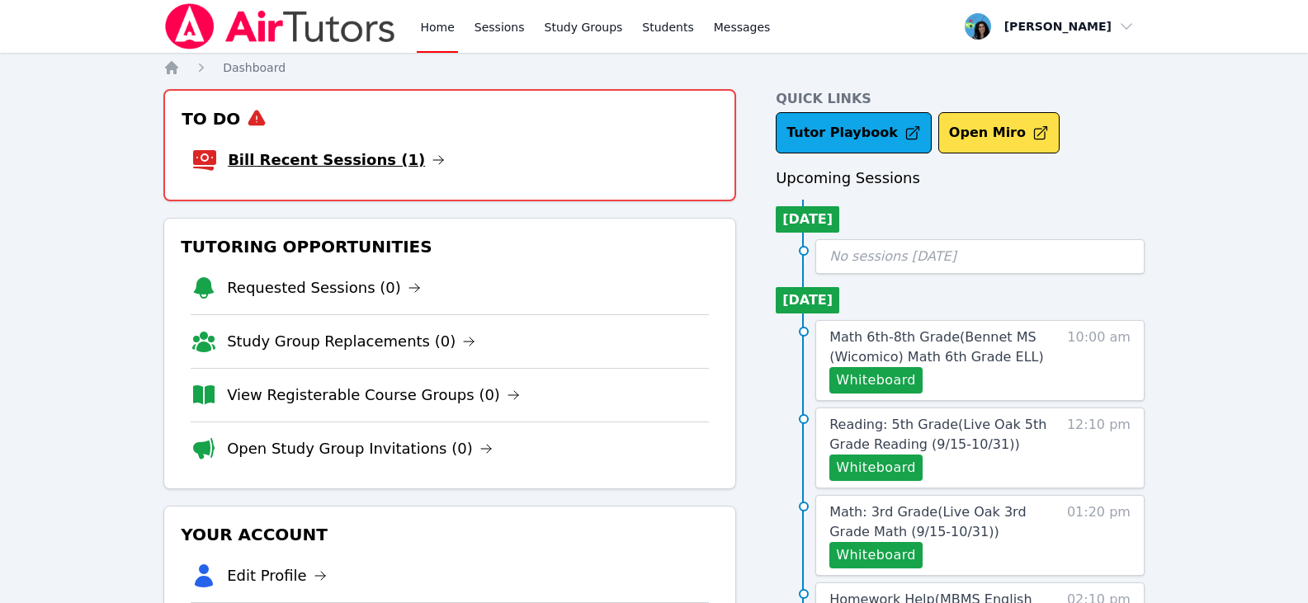
click at [384, 165] on link "Bill Recent Sessions (1)" at bounding box center [336, 160] width 217 height 23
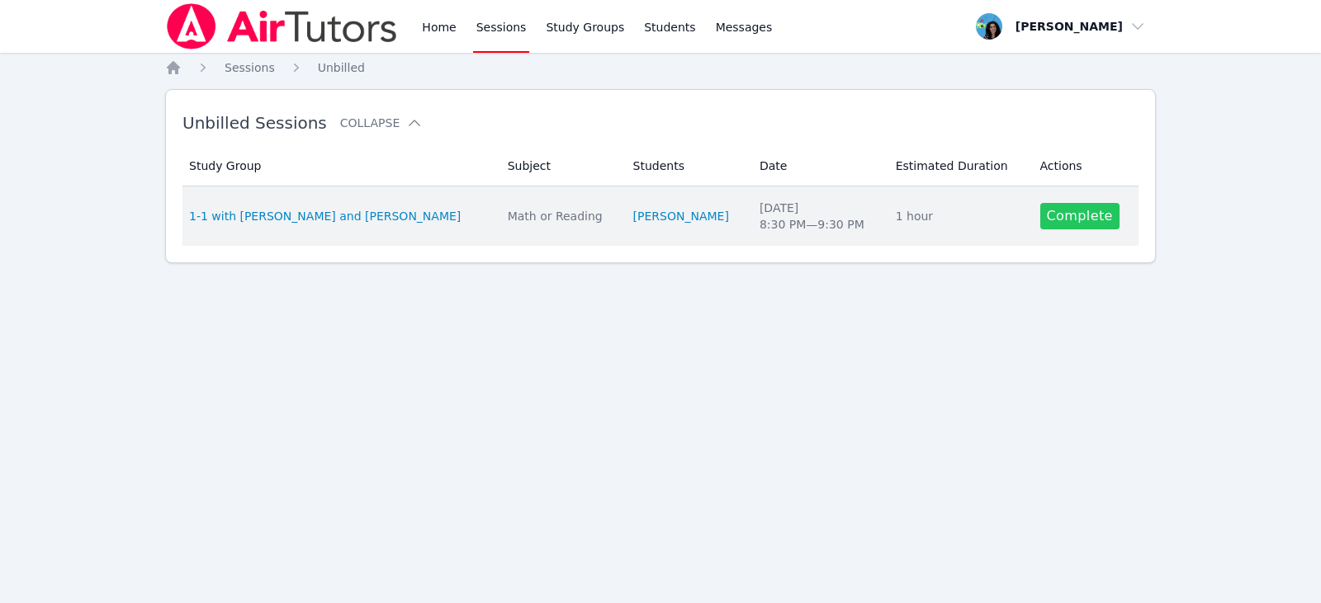
click at [1095, 224] on link "Complete" at bounding box center [1079, 216] width 79 height 26
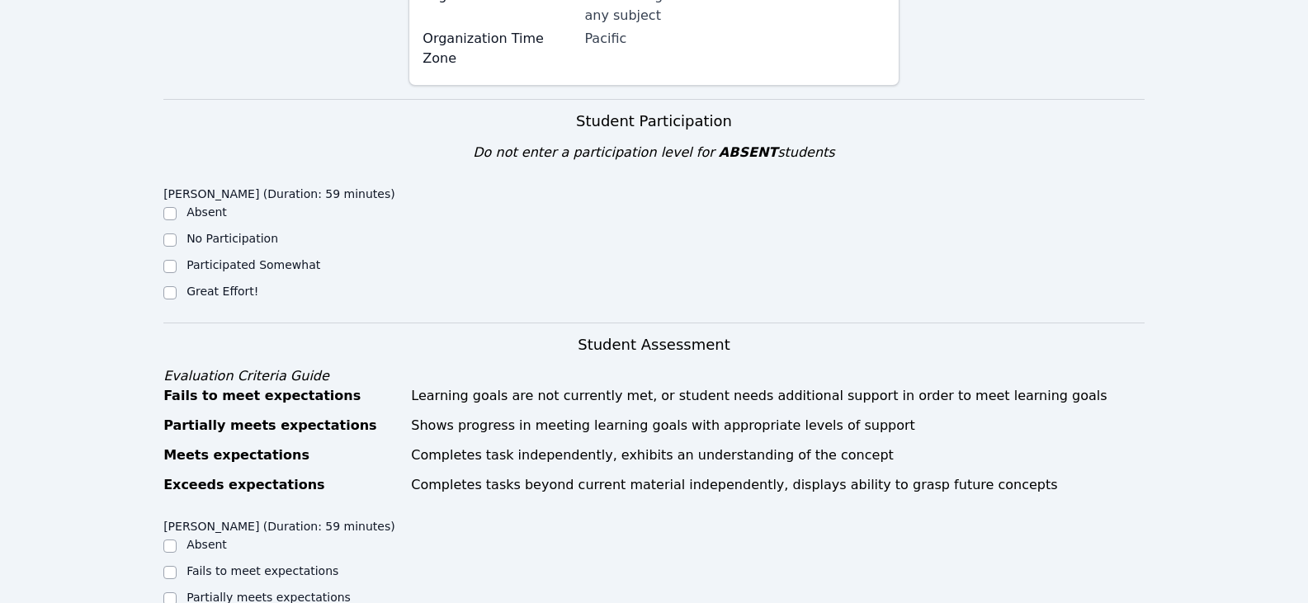
scroll to position [578, 0]
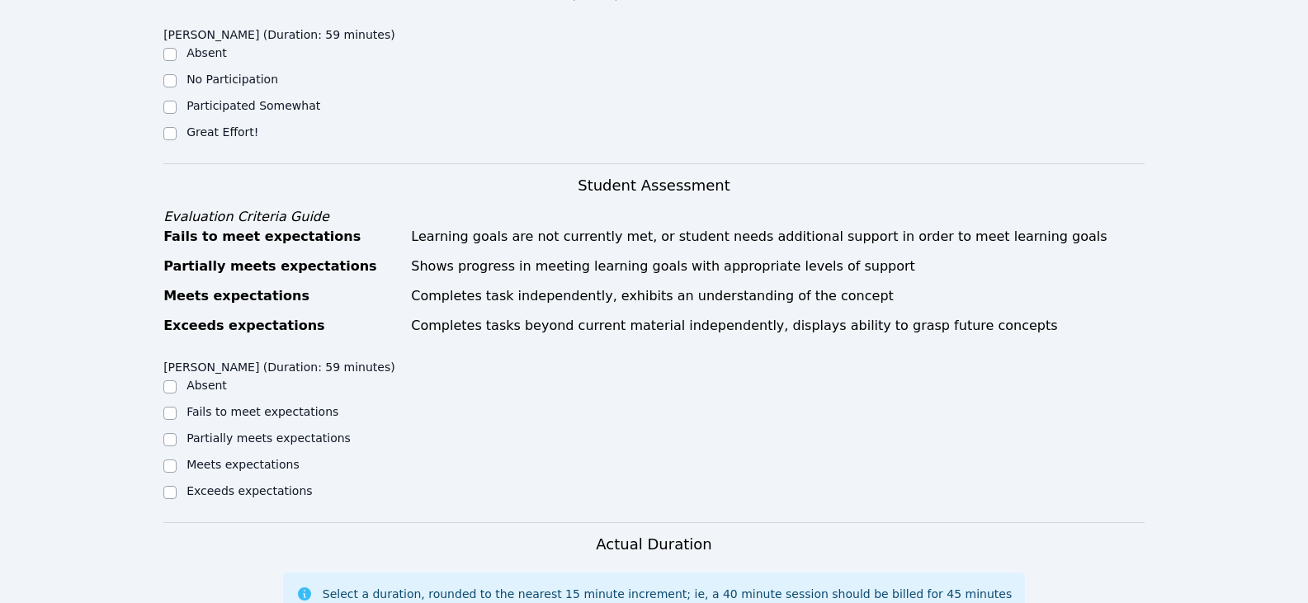
click at [235, 432] on label "Partially meets expectations" at bounding box center [269, 438] width 164 height 13
click at [177, 433] on input "Partially meets expectations" at bounding box center [169, 439] width 13 height 13
checkbox input "true"
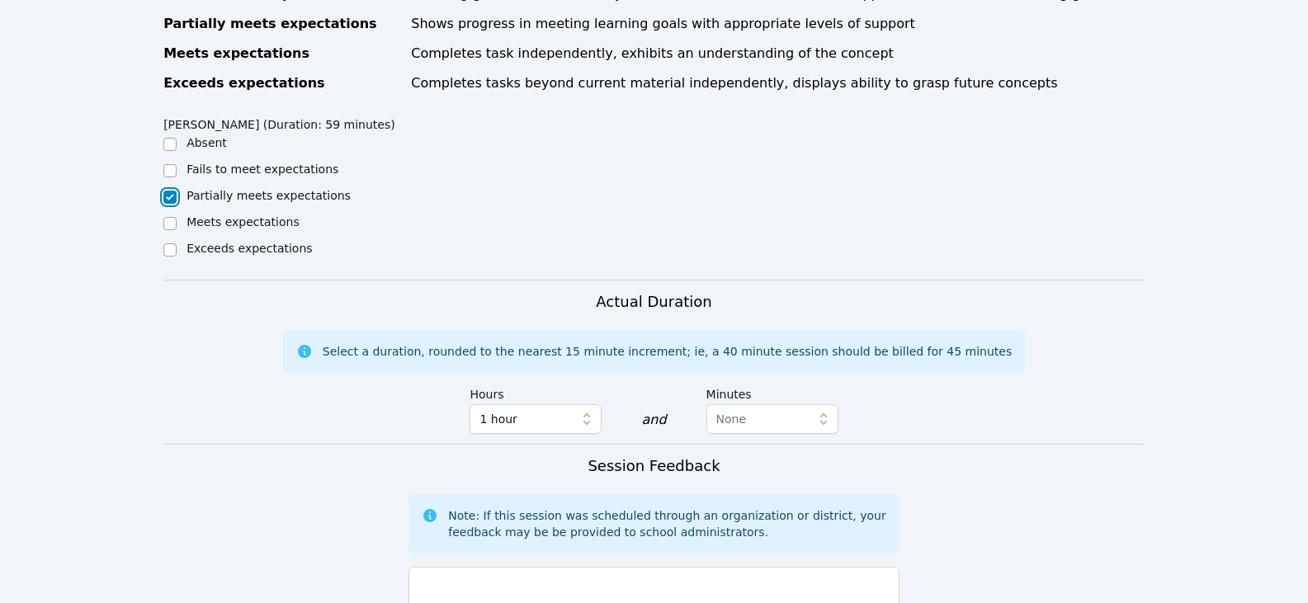
scroll to position [990, 0]
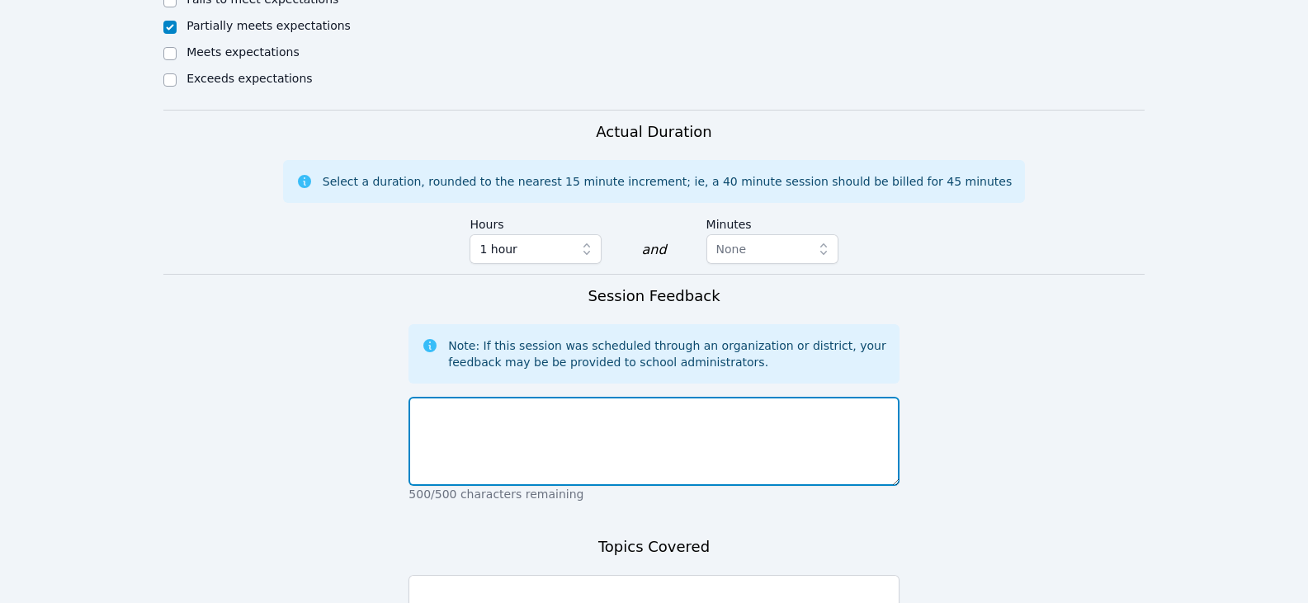
click at [641, 417] on textarea at bounding box center [654, 441] width 490 height 89
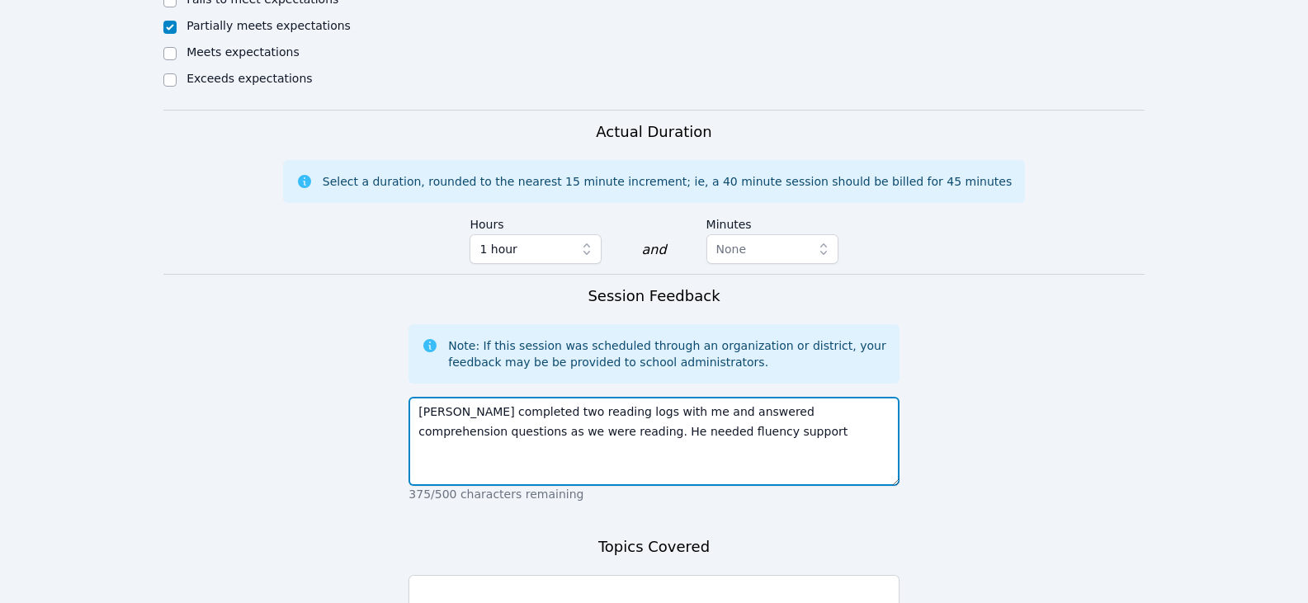
click at [547, 416] on textarea "Mishary completed two reading logs with me and answered comprehension questions…" at bounding box center [654, 441] width 490 height 89
click at [727, 417] on textarea "Mishary completed two reading logs with me and answered comprehension questions…" at bounding box center [654, 441] width 490 height 89
drag, startPoint x: 619, startPoint y: 407, endPoint x: 580, endPoint y: 409, distance: 38.8
click at [580, 409] on textarea "Mishary completed two reading logs with me and answered comprehension questions…" at bounding box center [654, 441] width 490 height 89
click at [781, 427] on textarea "Mishary completed two reading logs with me and answered comprehension questions…" at bounding box center [654, 441] width 490 height 89
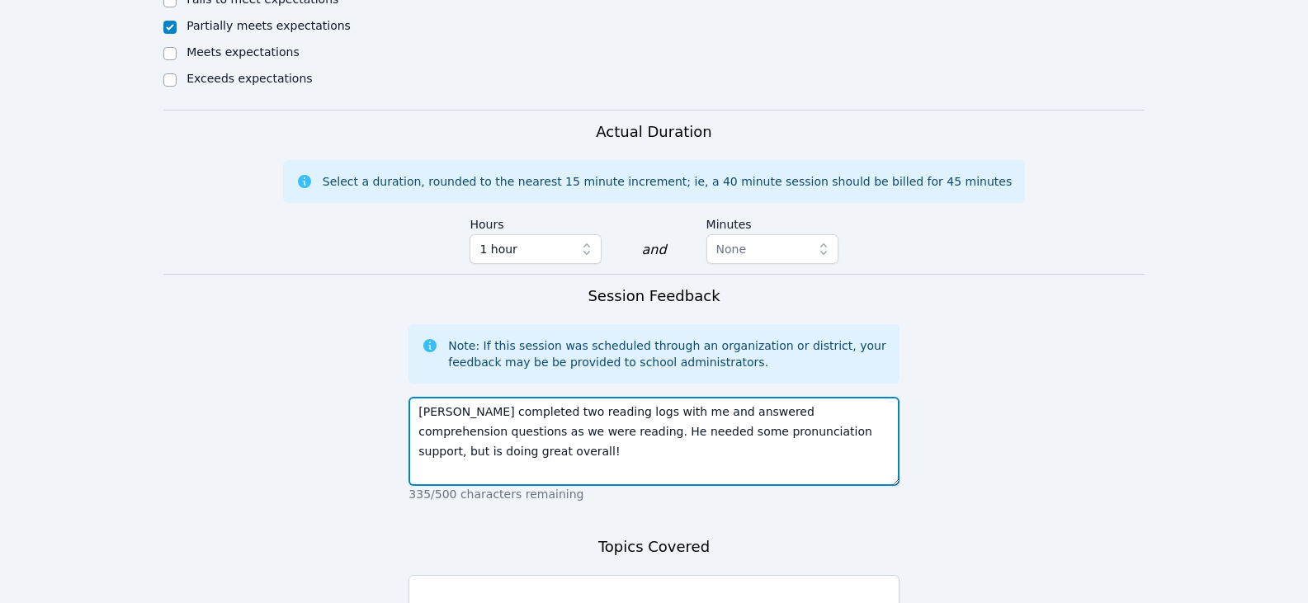
type textarea "Mishary completed two reading logs with me and answered comprehension questions…"
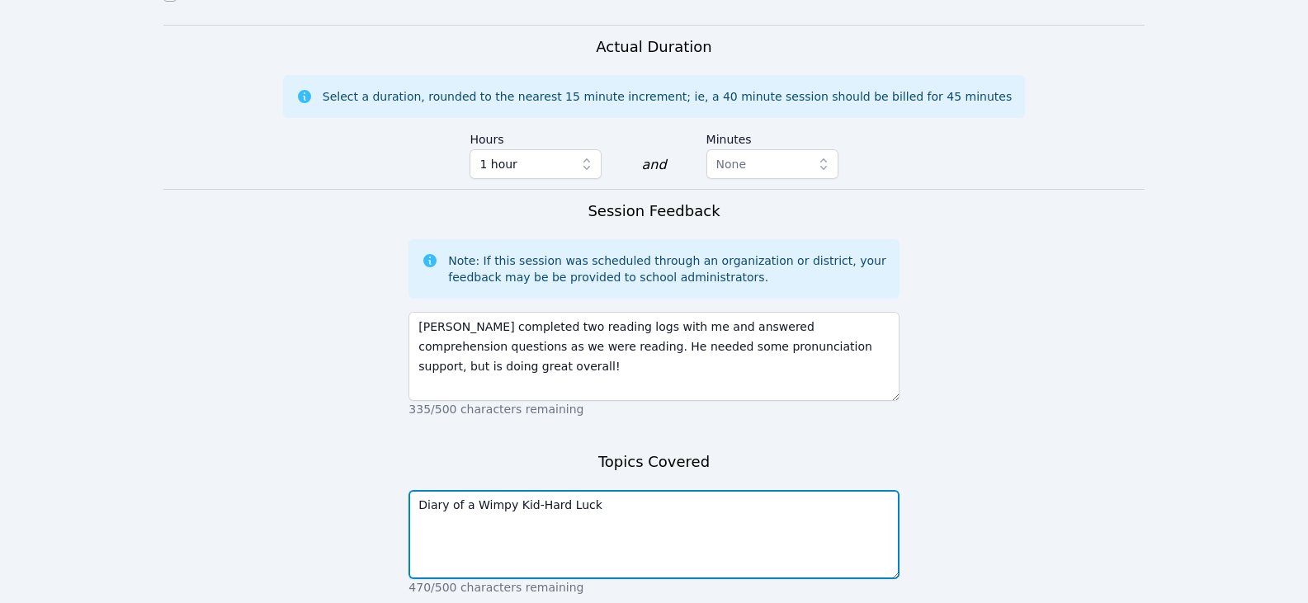
scroll to position [1184, 0]
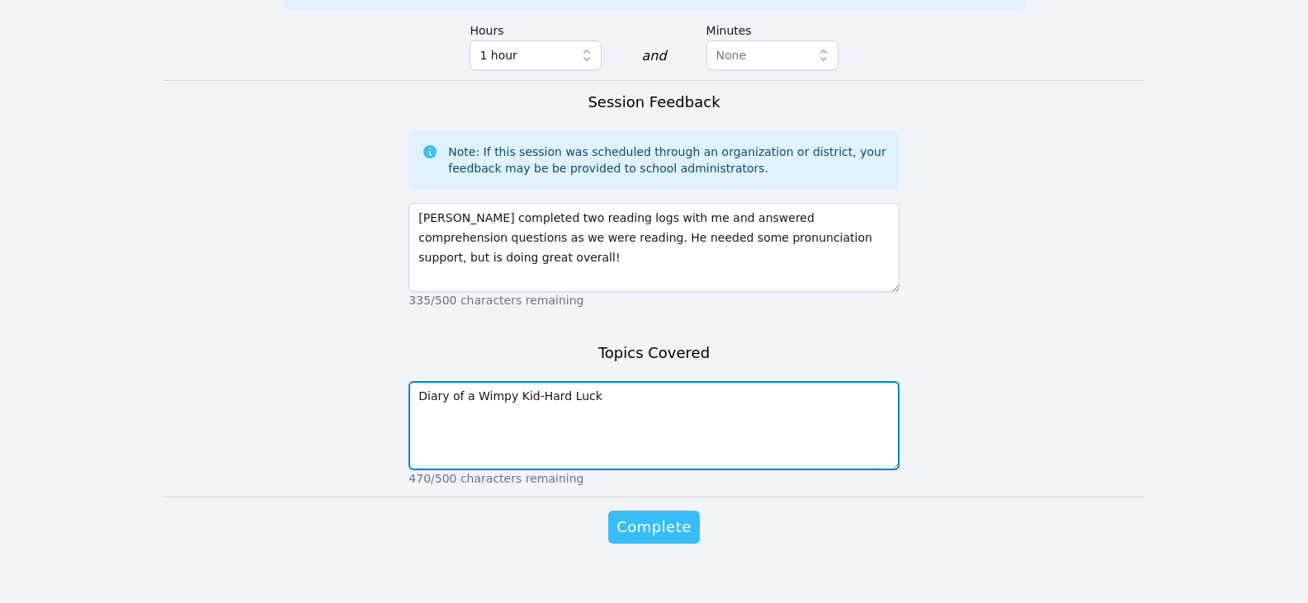
type textarea "Diary of a Wimpy Kid-Hard Luck"
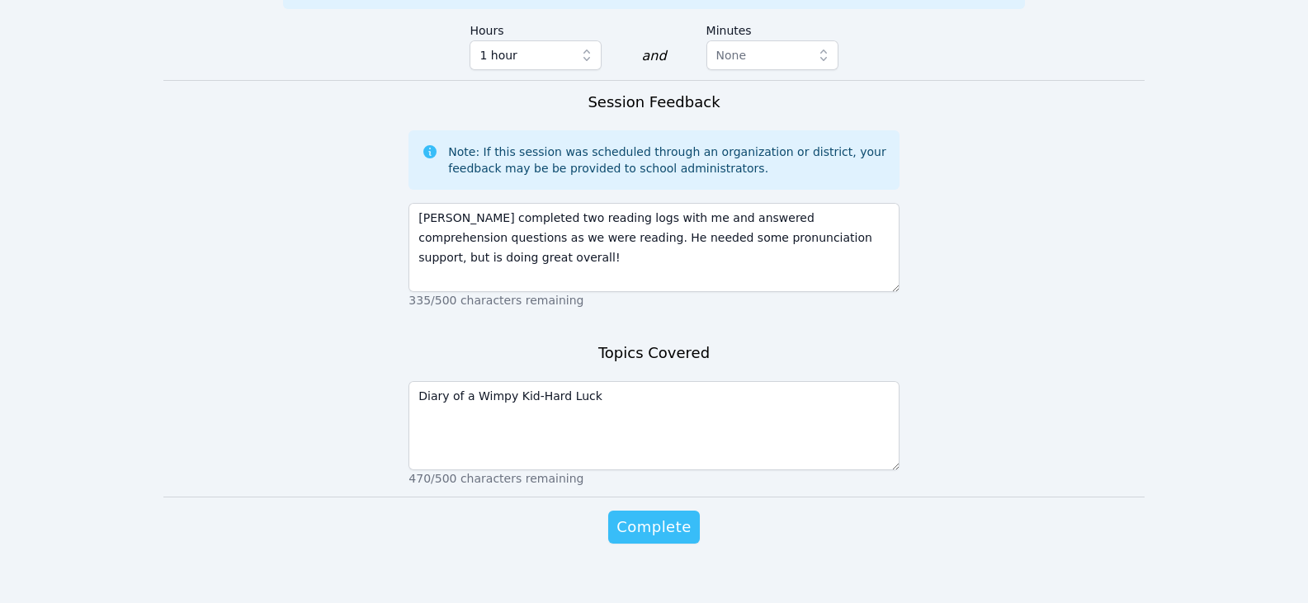
click at [679, 516] on span "Complete" at bounding box center [654, 527] width 74 height 23
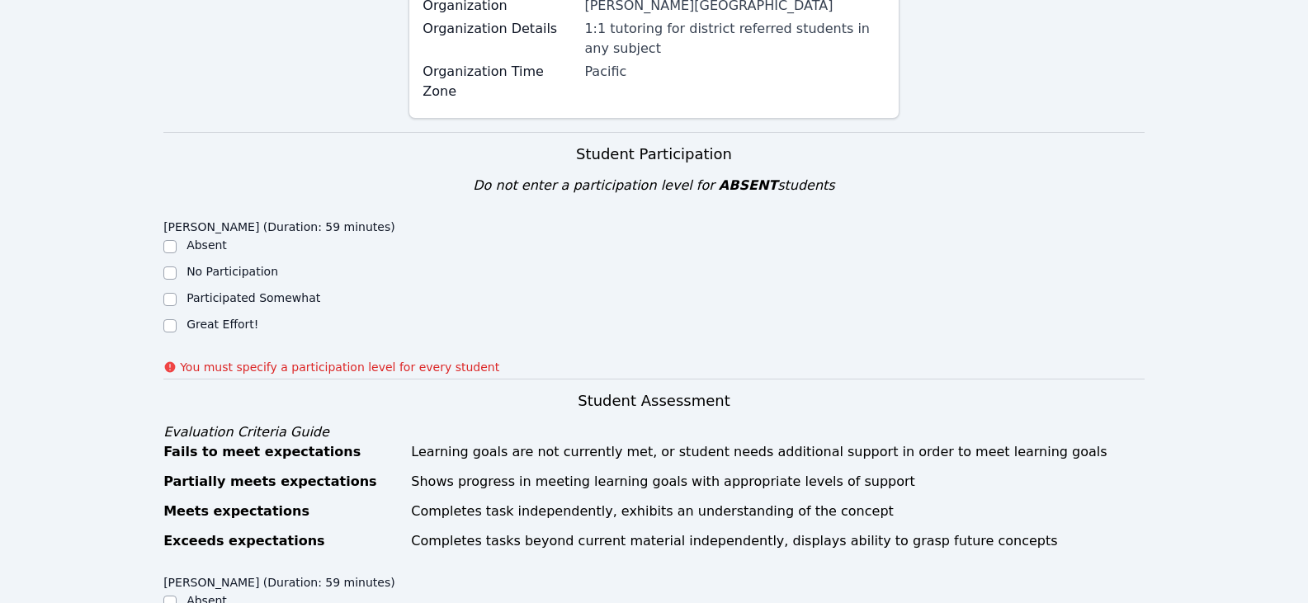
scroll to position [382, 0]
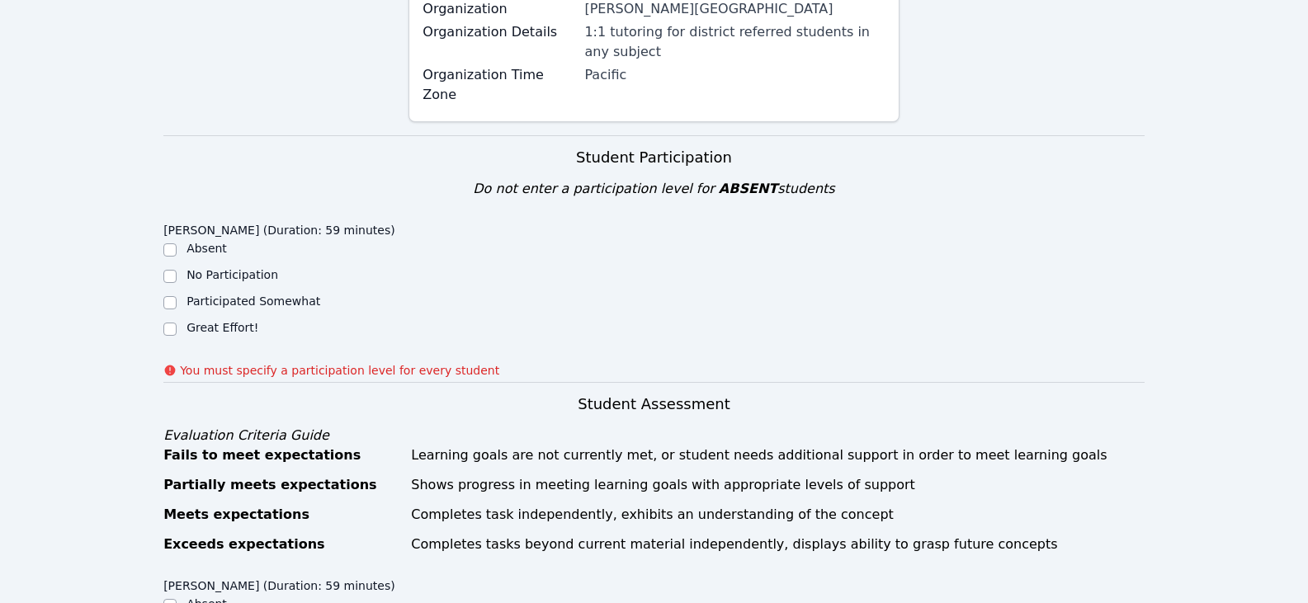
click at [210, 321] on label "Great Effort!" at bounding box center [223, 327] width 72 height 13
click at [177, 323] on input "Great Effort!" at bounding box center [169, 329] width 13 height 13
checkbox input "true"
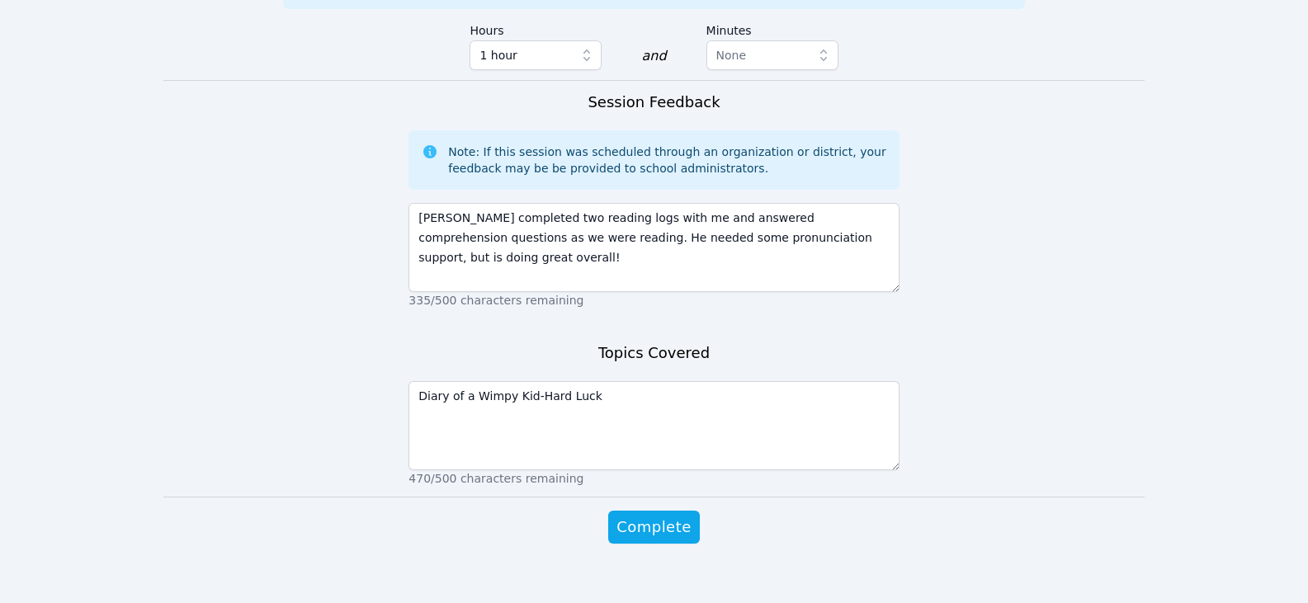
drag, startPoint x: 667, startPoint y: 509, endPoint x: 851, endPoint y: 527, distance: 184.9
click at [666, 516] on span "Complete" at bounding box center [654, 527] width 74 height 23
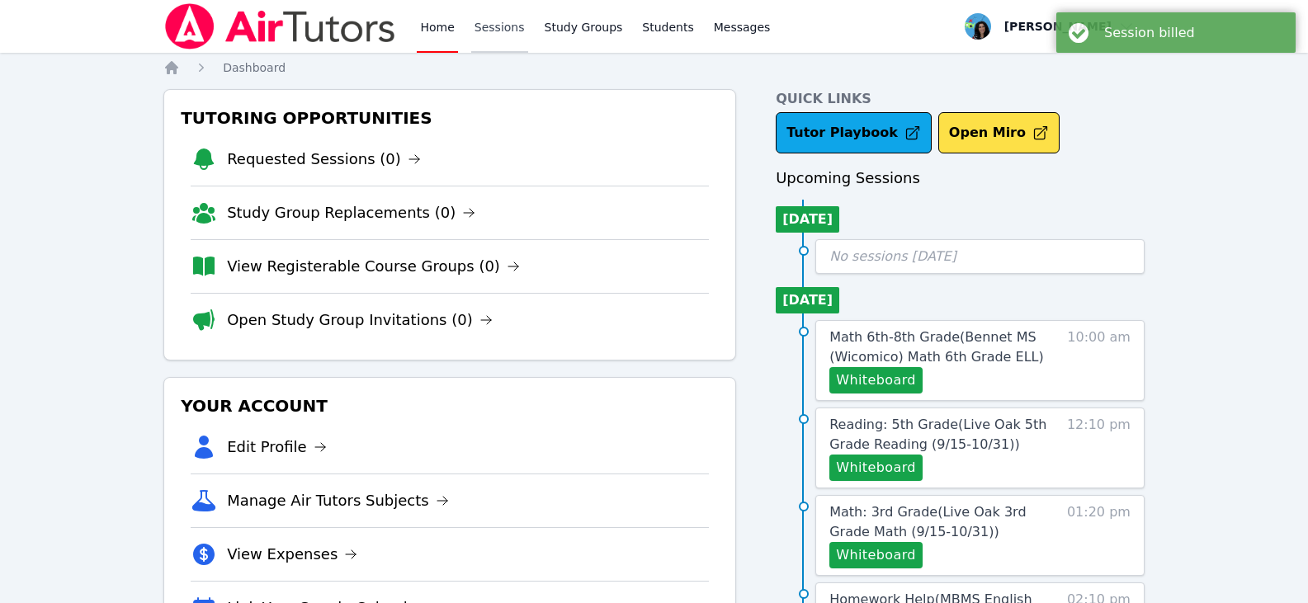
click at [498, 21] on link "Sessions" at bounding box center [499, 26] width 57 height 53
